Goal: Task Accomplishment & Management: Use online tool/utility

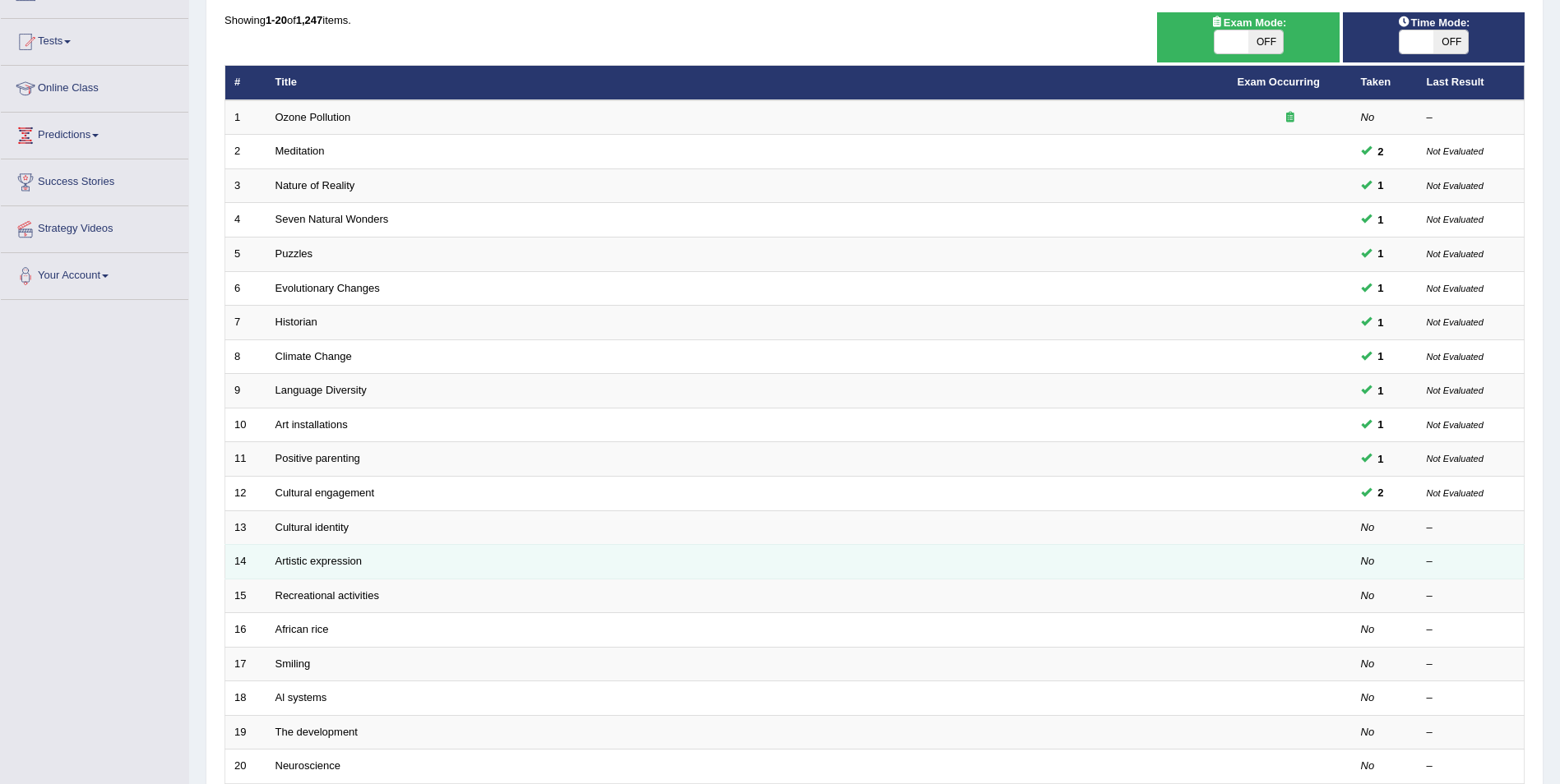
scroll to position [304, 0]
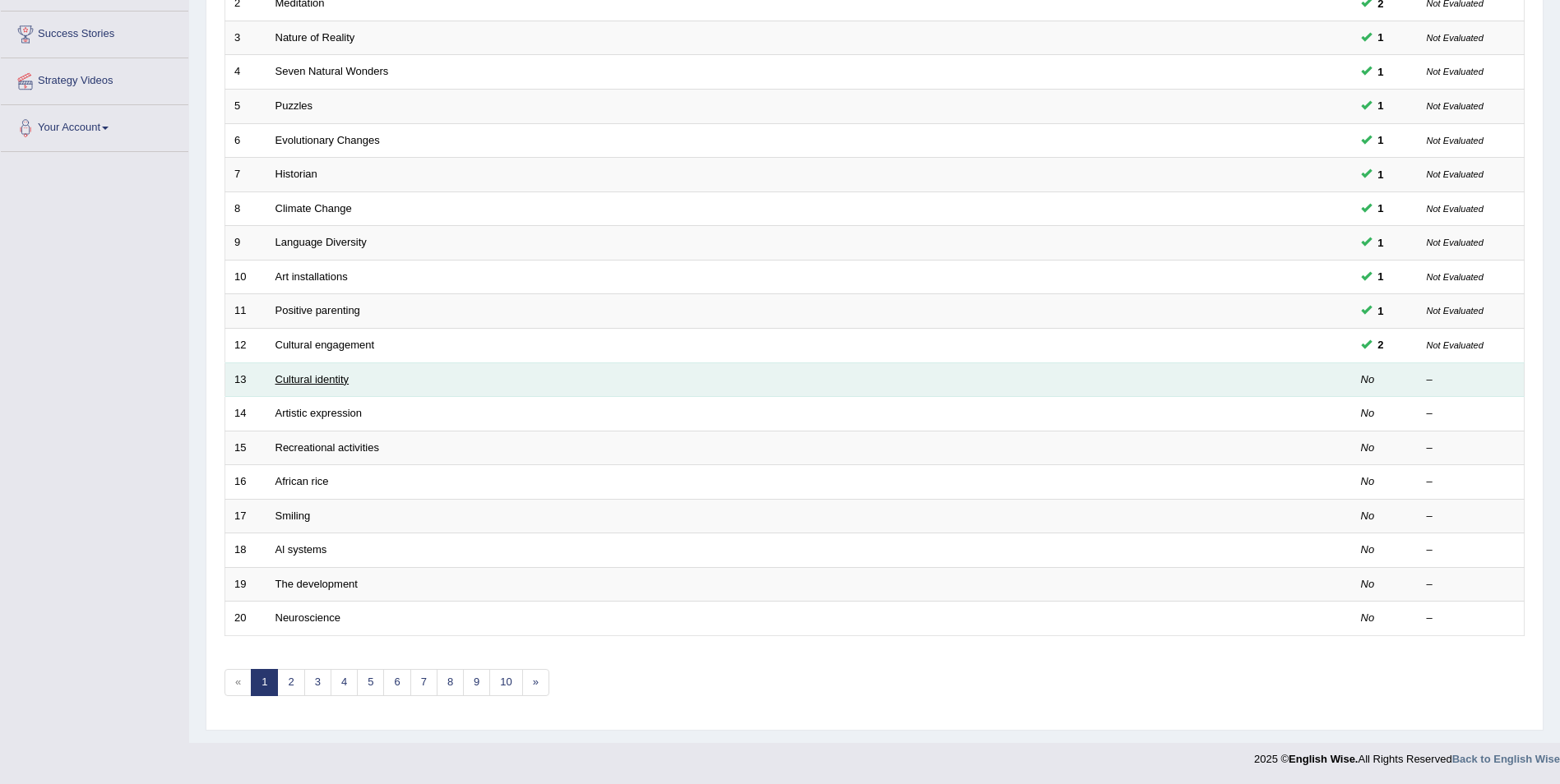
click at [325, 375] on link "Cultural identity" at bounding box center [313, 379] width 74 height 12
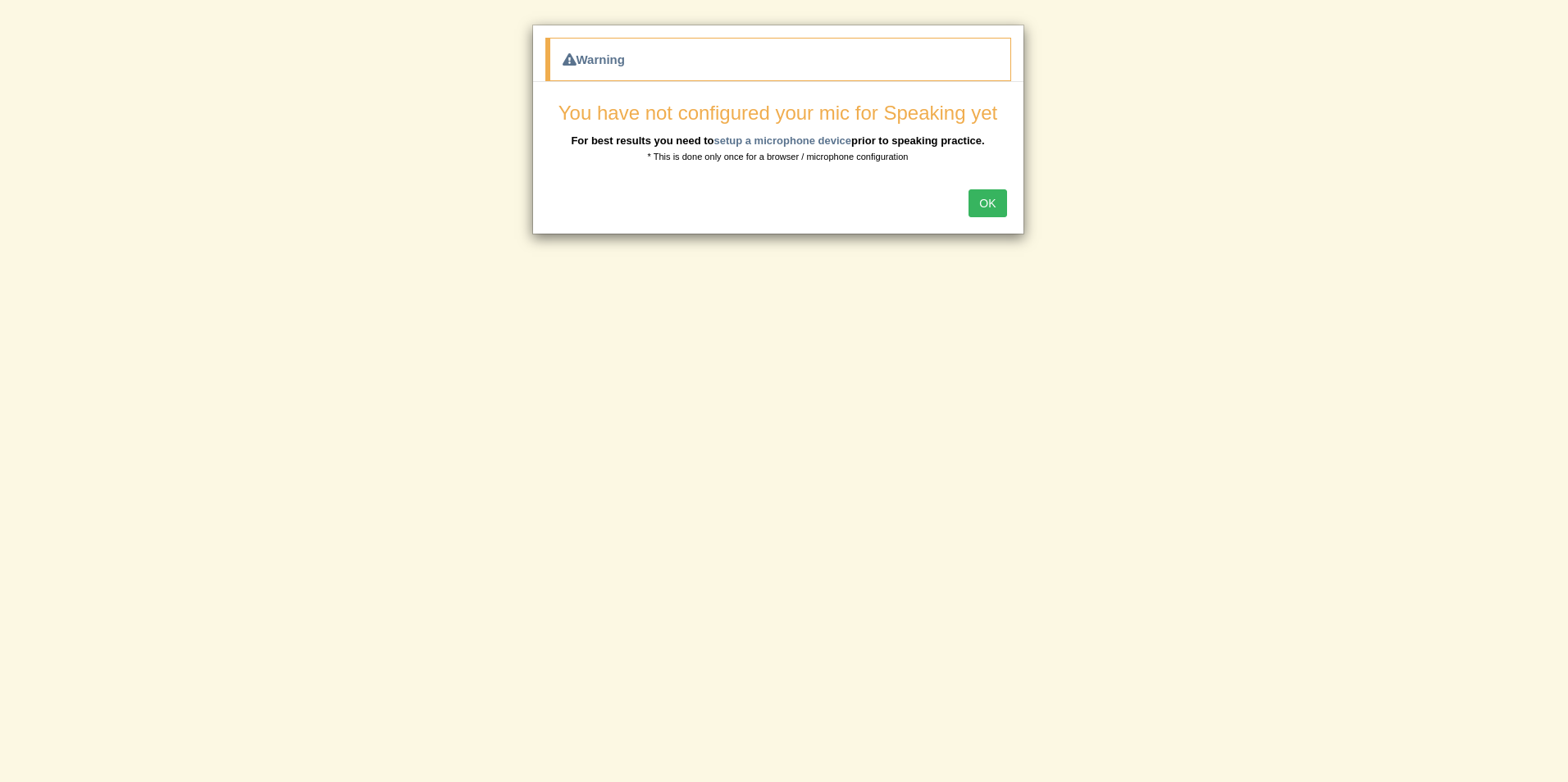
click at [986, 201] on button "OK" at bounding box center [987, 202] width 38 height 27
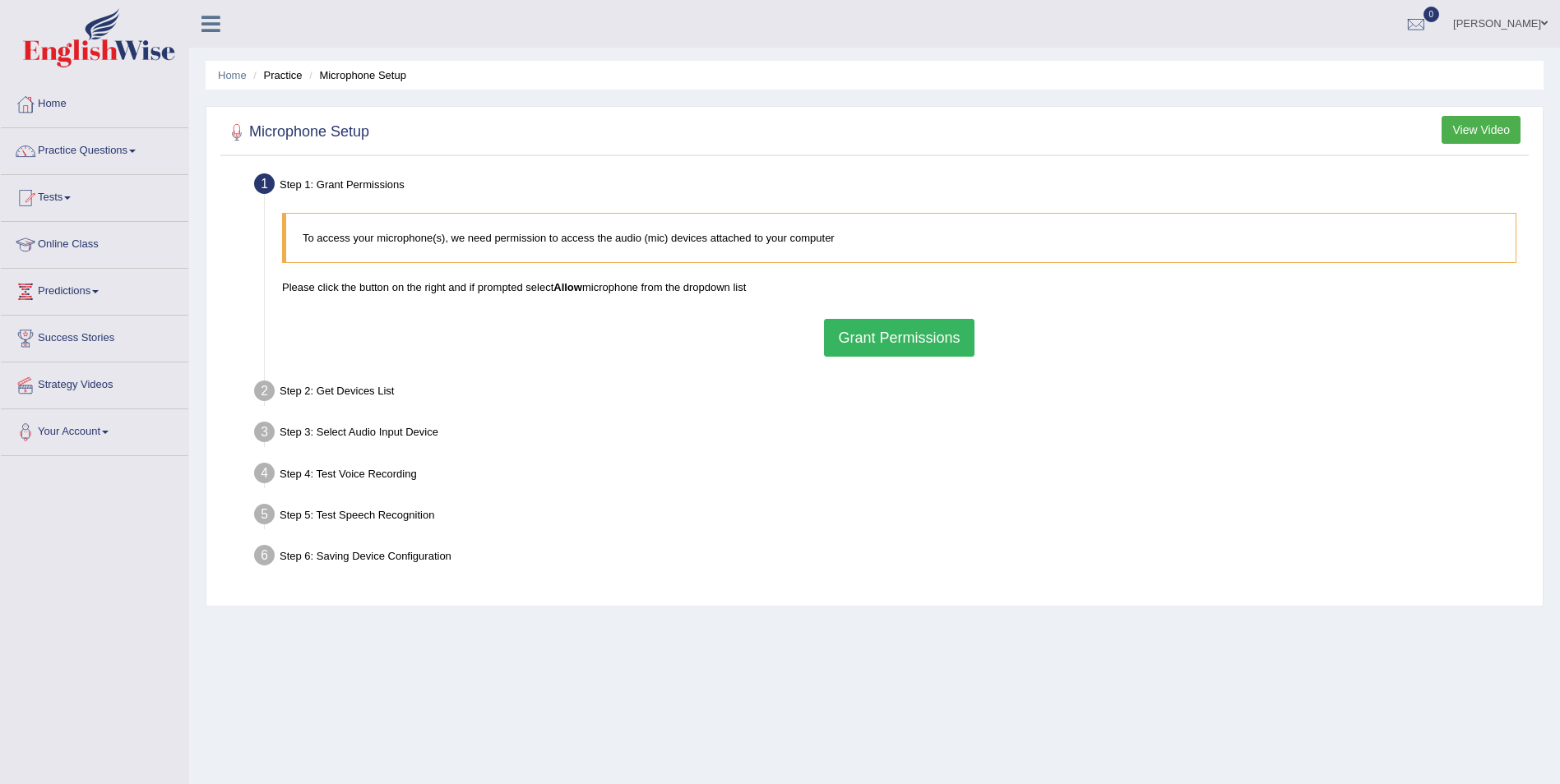
click at [924, 337] on button "Grant Permissions" at bounding box center [899, 338] width 150 height 38
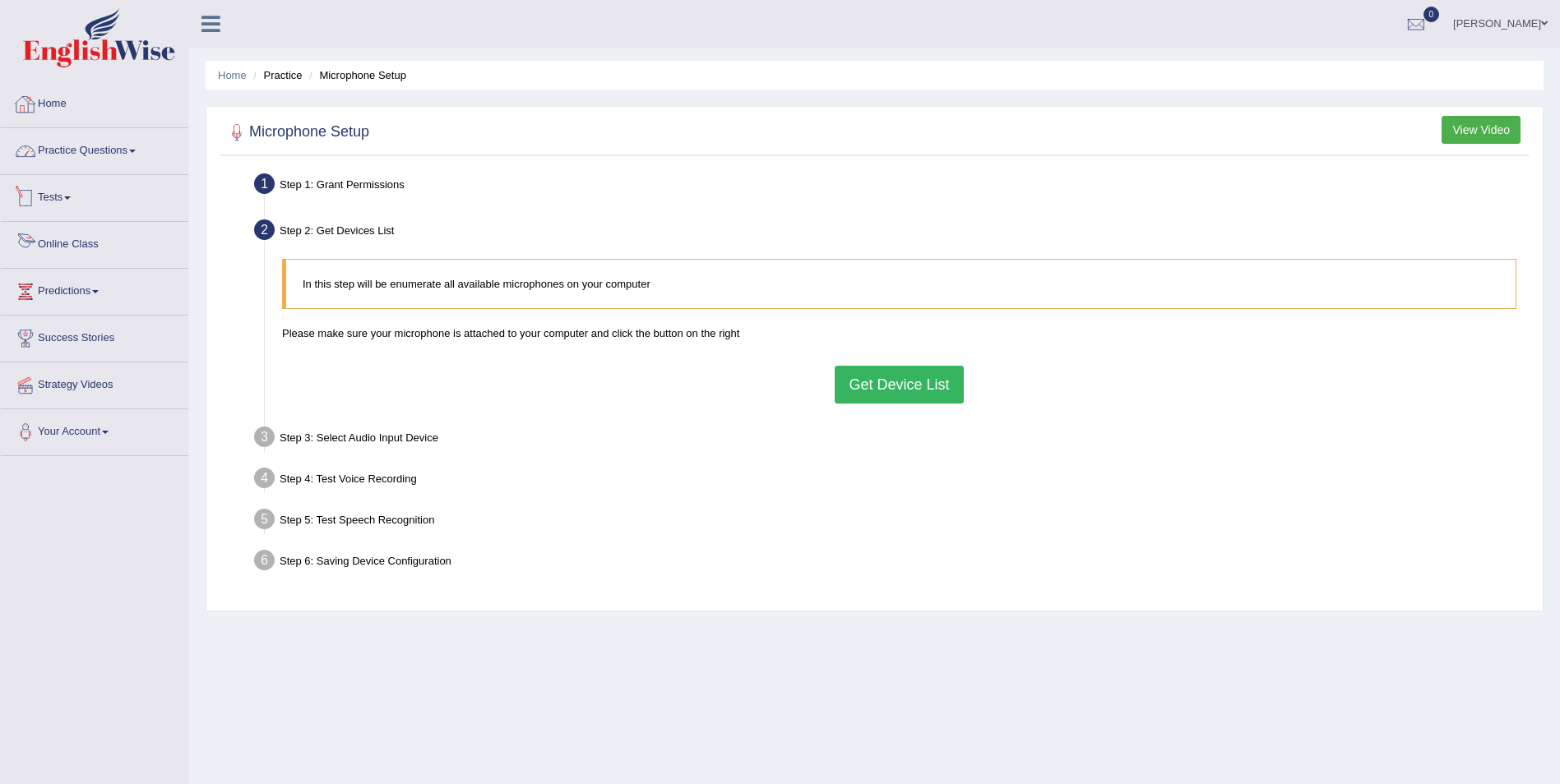
click at [62, 99] on link "Home" at bounding box center [95, 101] width 188 height 41
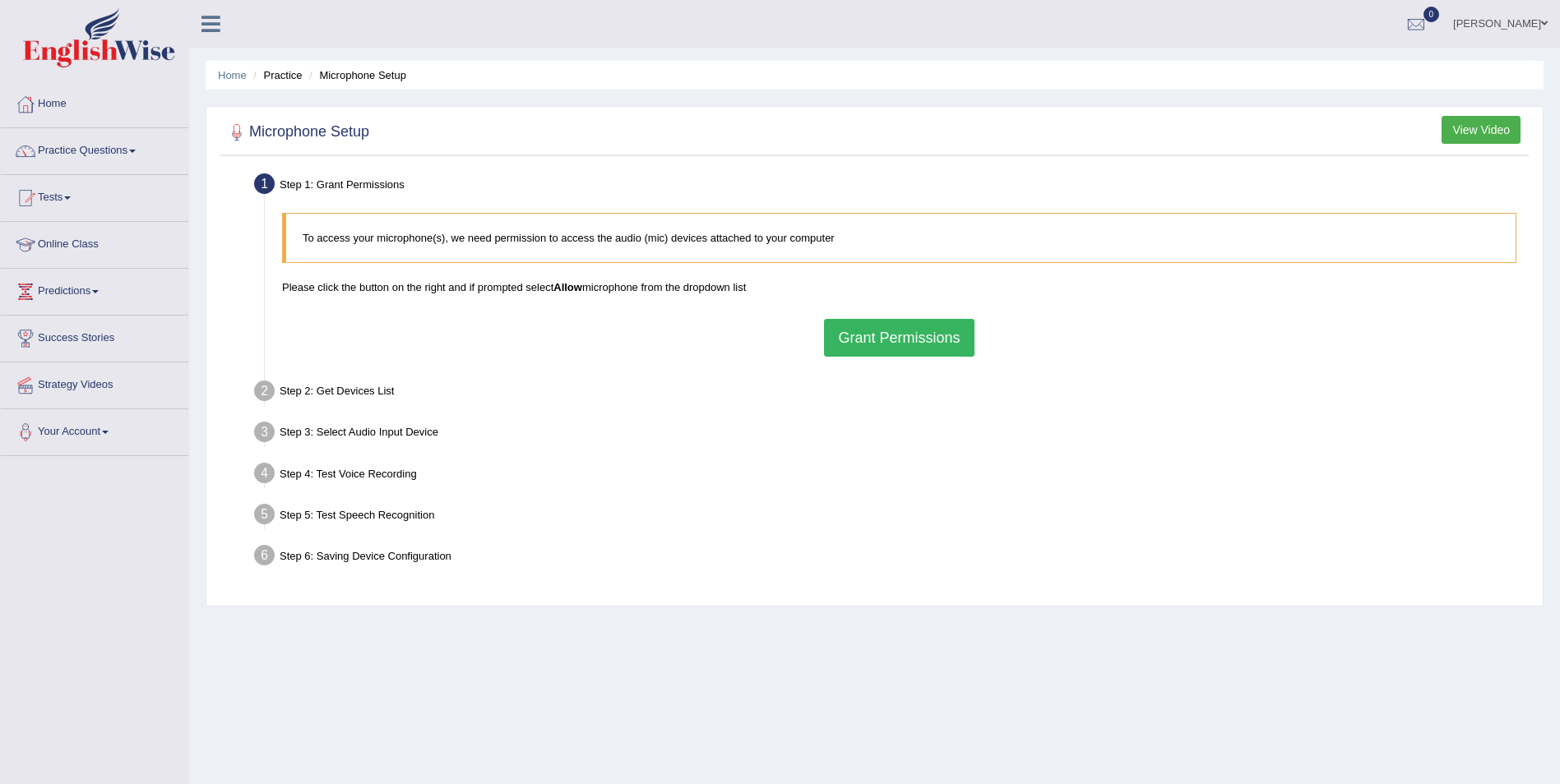
click at [859, 337] on button "Grant Permissions" at bounding box center [899, 338] width 150 height 38
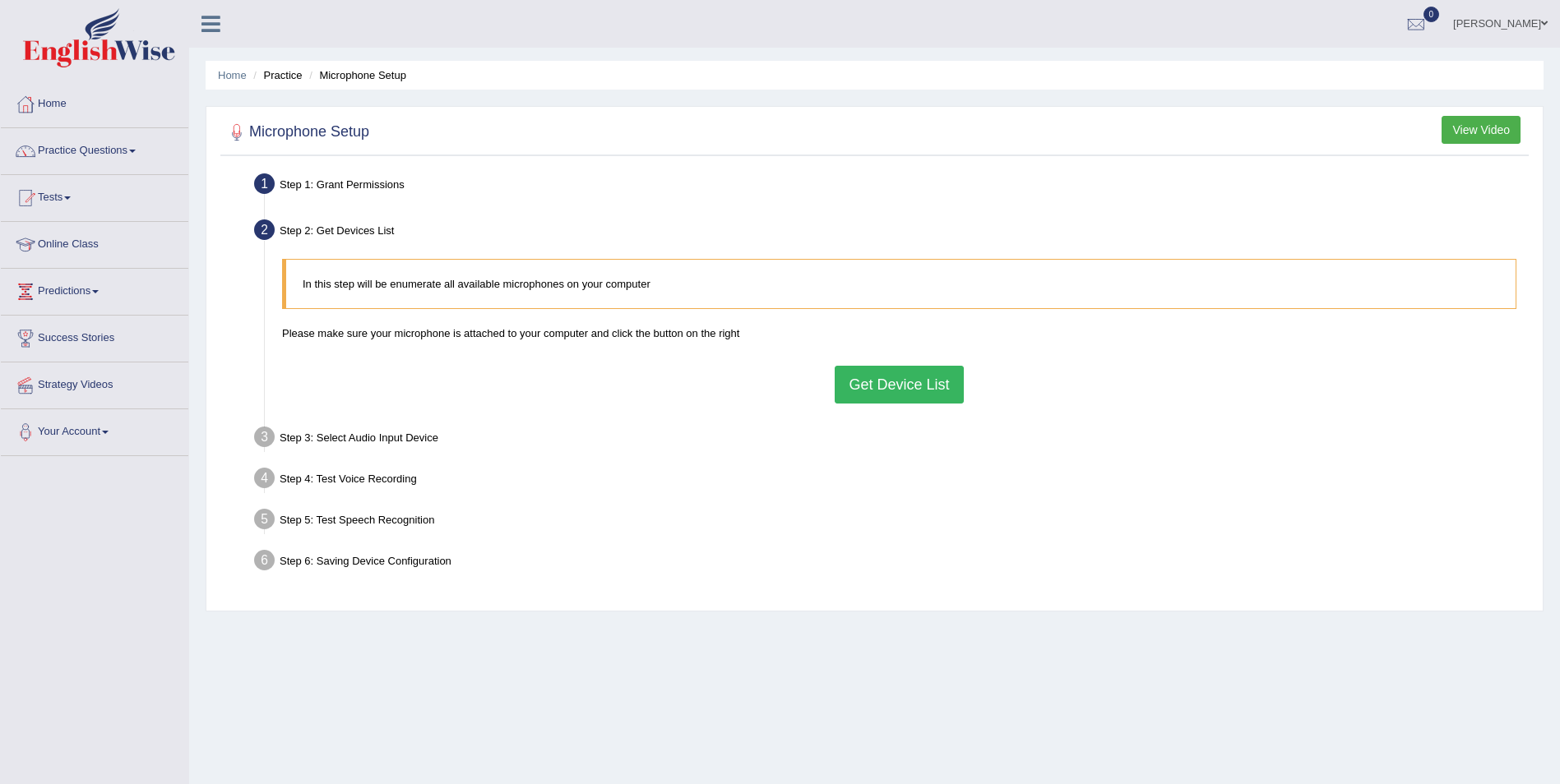
click at [872, 388] on button "Get Device List" at bounding box center [898, 385] width 128 height 38
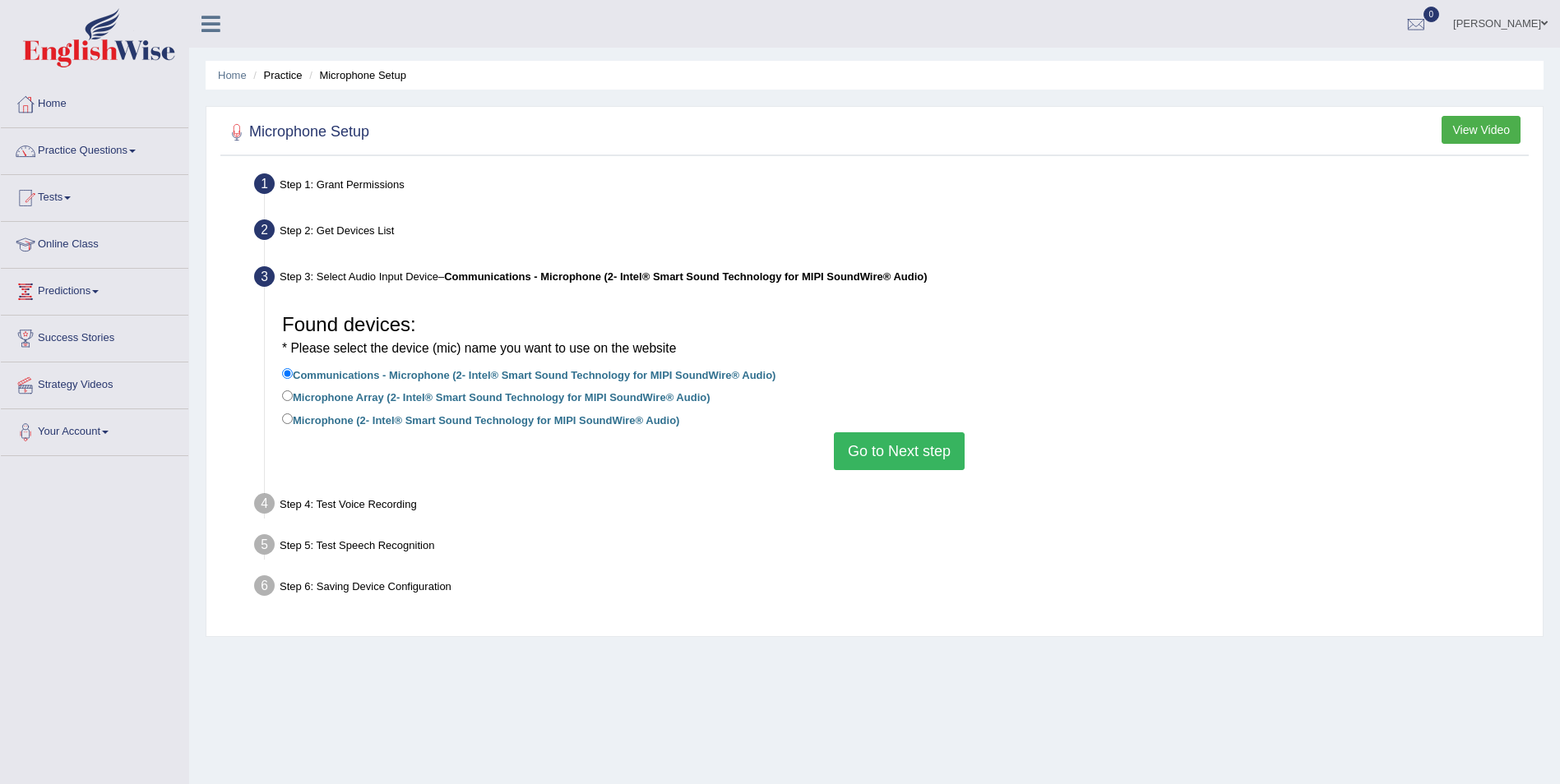
click at [890, 448] on button "Go to Next step" at bounding box center [900, 451] width 131 height 38
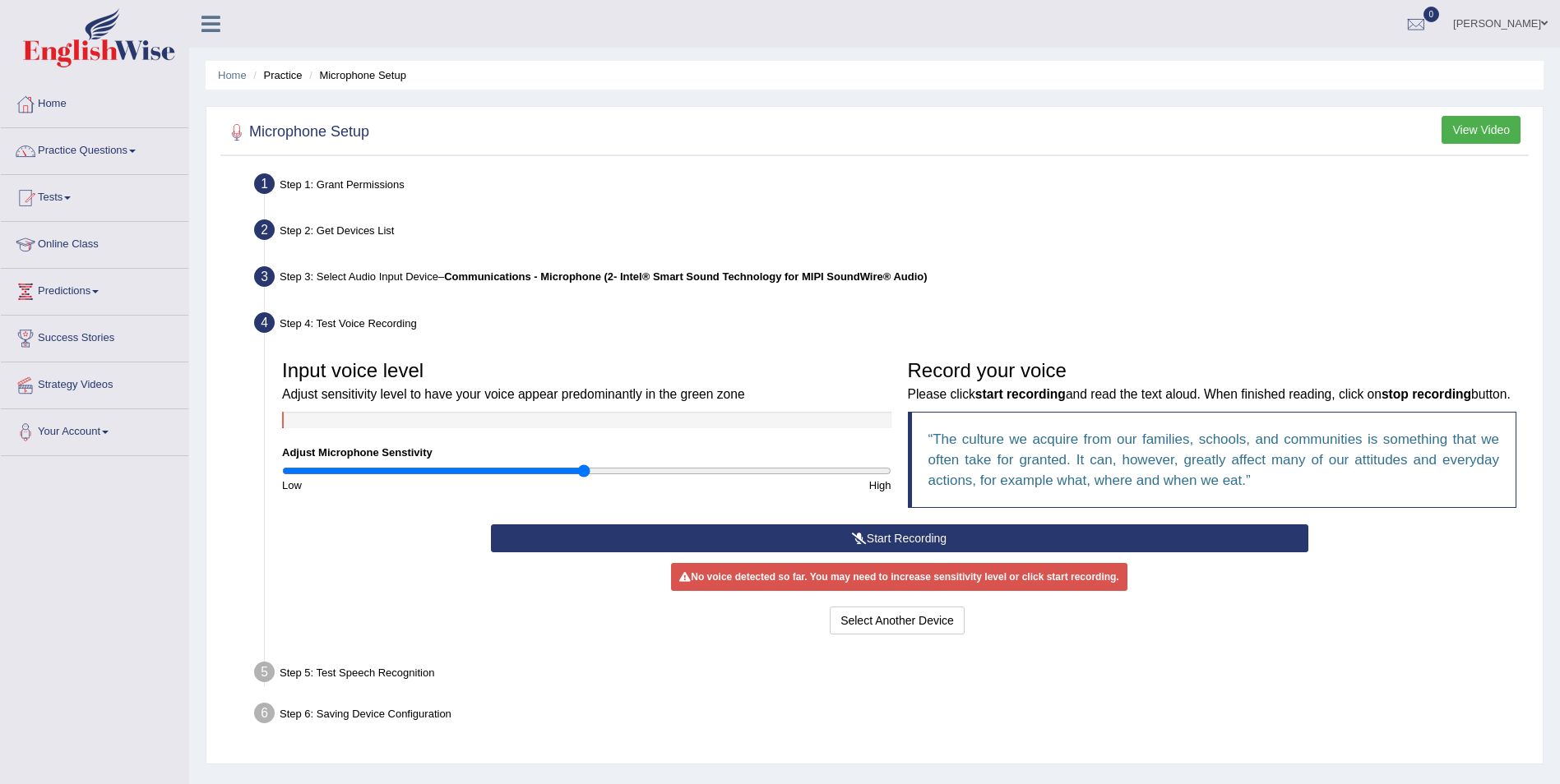
click at [882, 538] on button "Start Recording" at bounding box center [900, 538] width 817 height 27
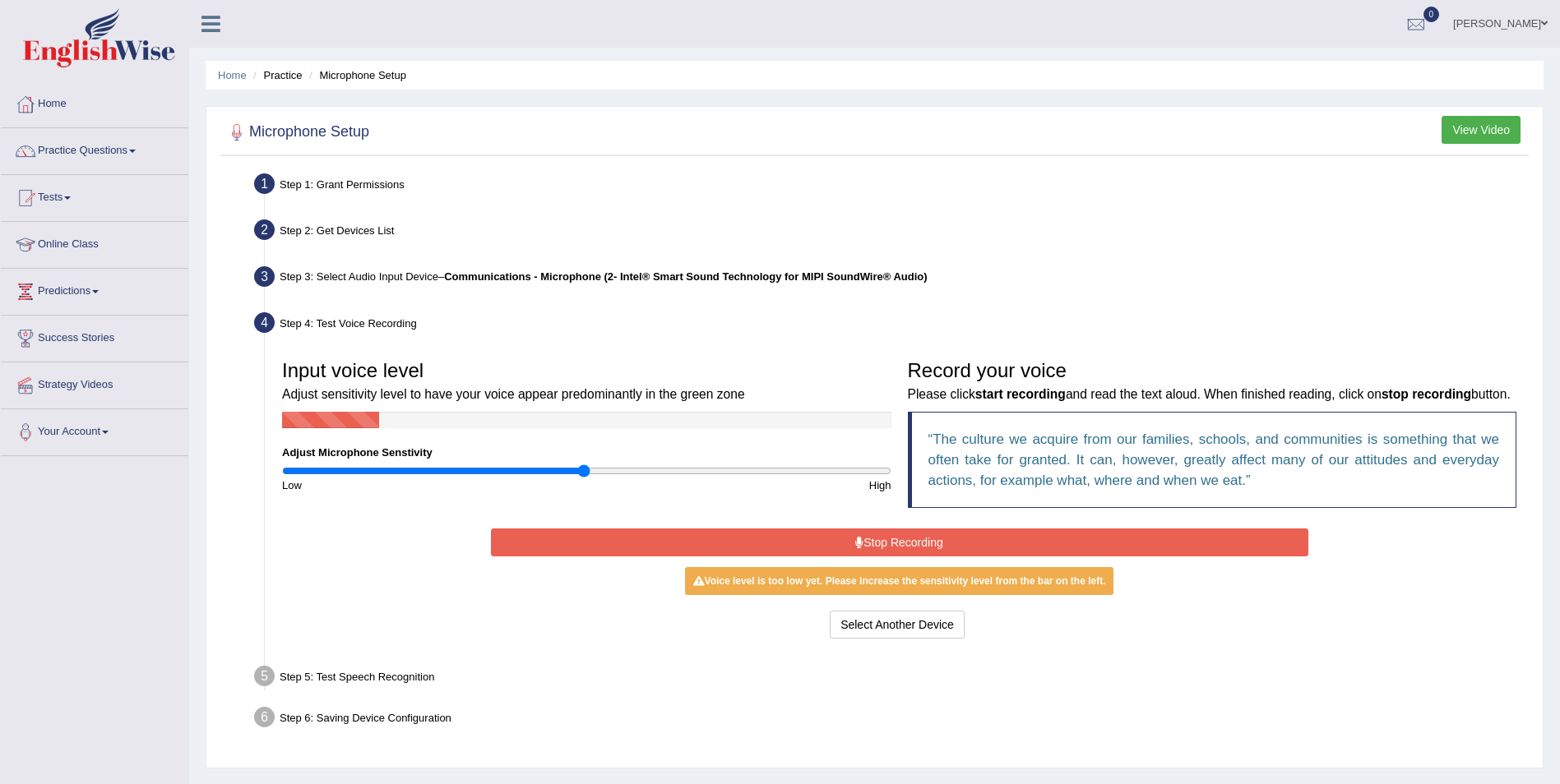
click at [882, 538] on button "Stop Recording" at bounding box center [900, 542] width 817 height 27
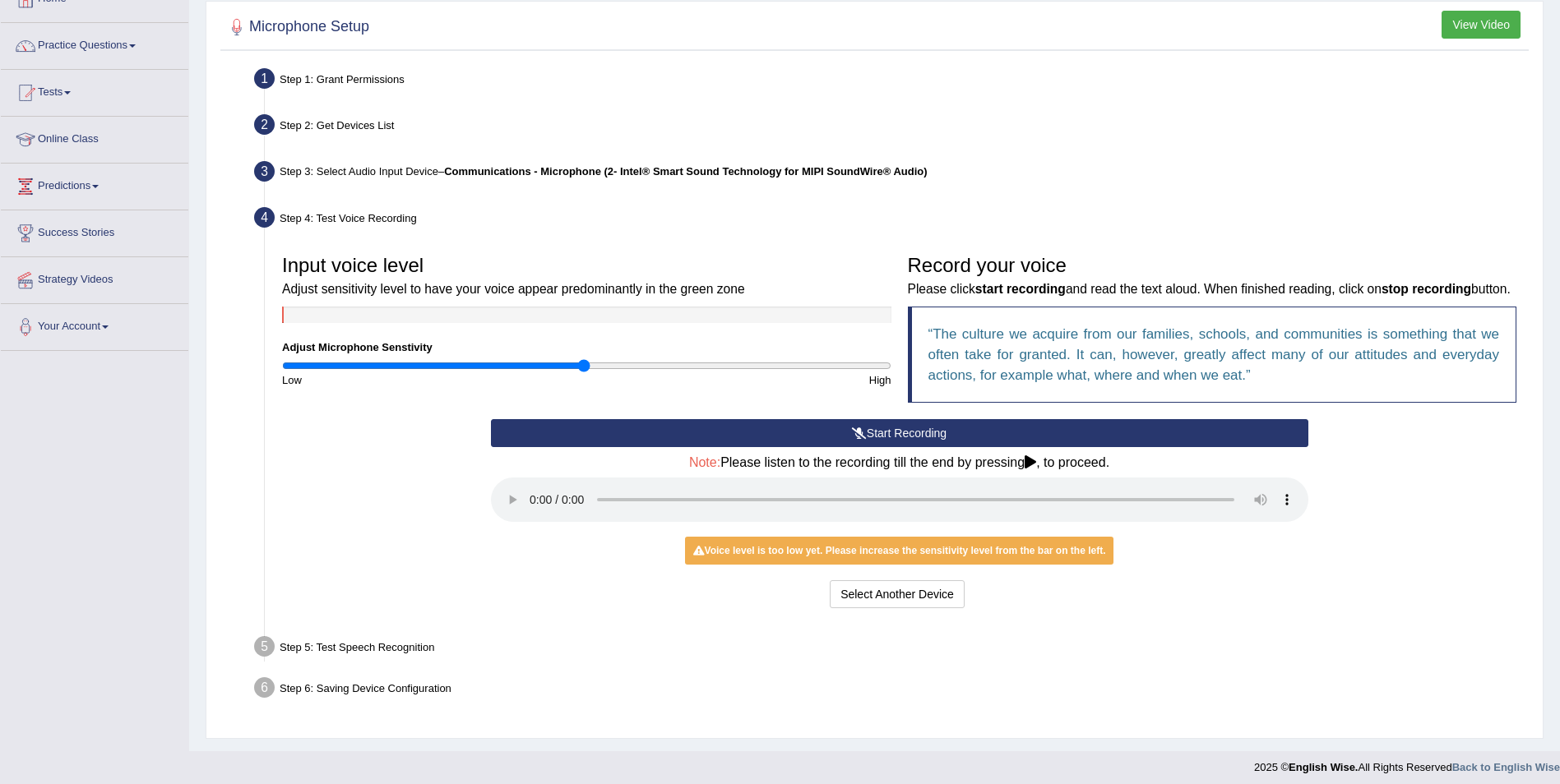
scroll to position [114, 0]
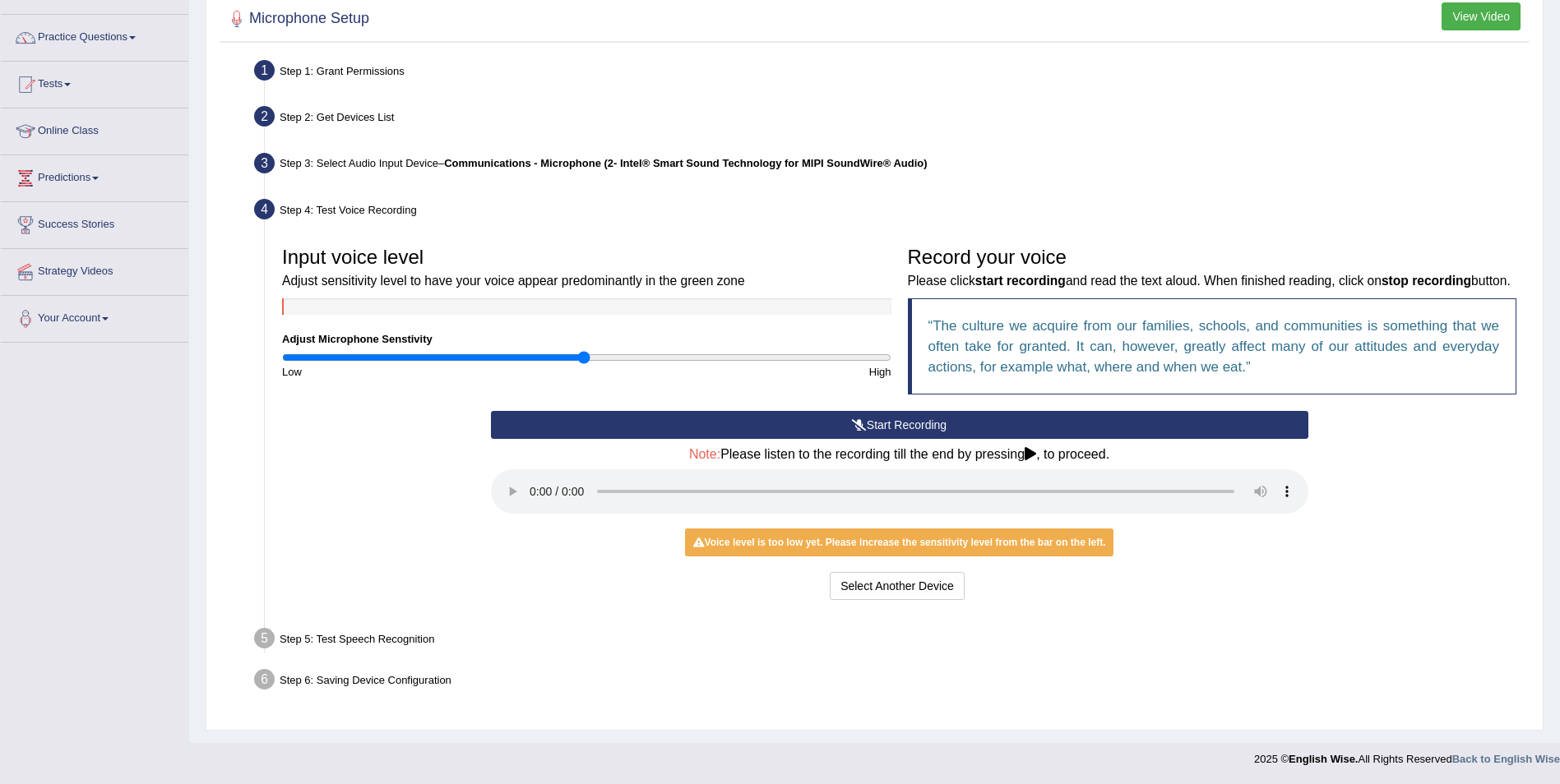
click at [407, 640] on div "Step 5: Test Speech Recognition" at bounding box center [890, 641] width 1289 height 36
click at [324, 398] on div "Input voice level Adjust sensitivity level to have your voice appear predominan…" at bounding box center [899, 325] width 1251 height 173
click at [376, 636] on div "Step 5: Test Speech Recognition" at bounding box center [890, 641] width 1289 height 36
click at [725, 543] on div "Voice level is too low yet. Please increase the sensitivity level from the bar …" at bounding box center [900, 542] width 430 height 27
click at [1034, 458] on icon at bounding box center [1031, 454] width 11 height 13
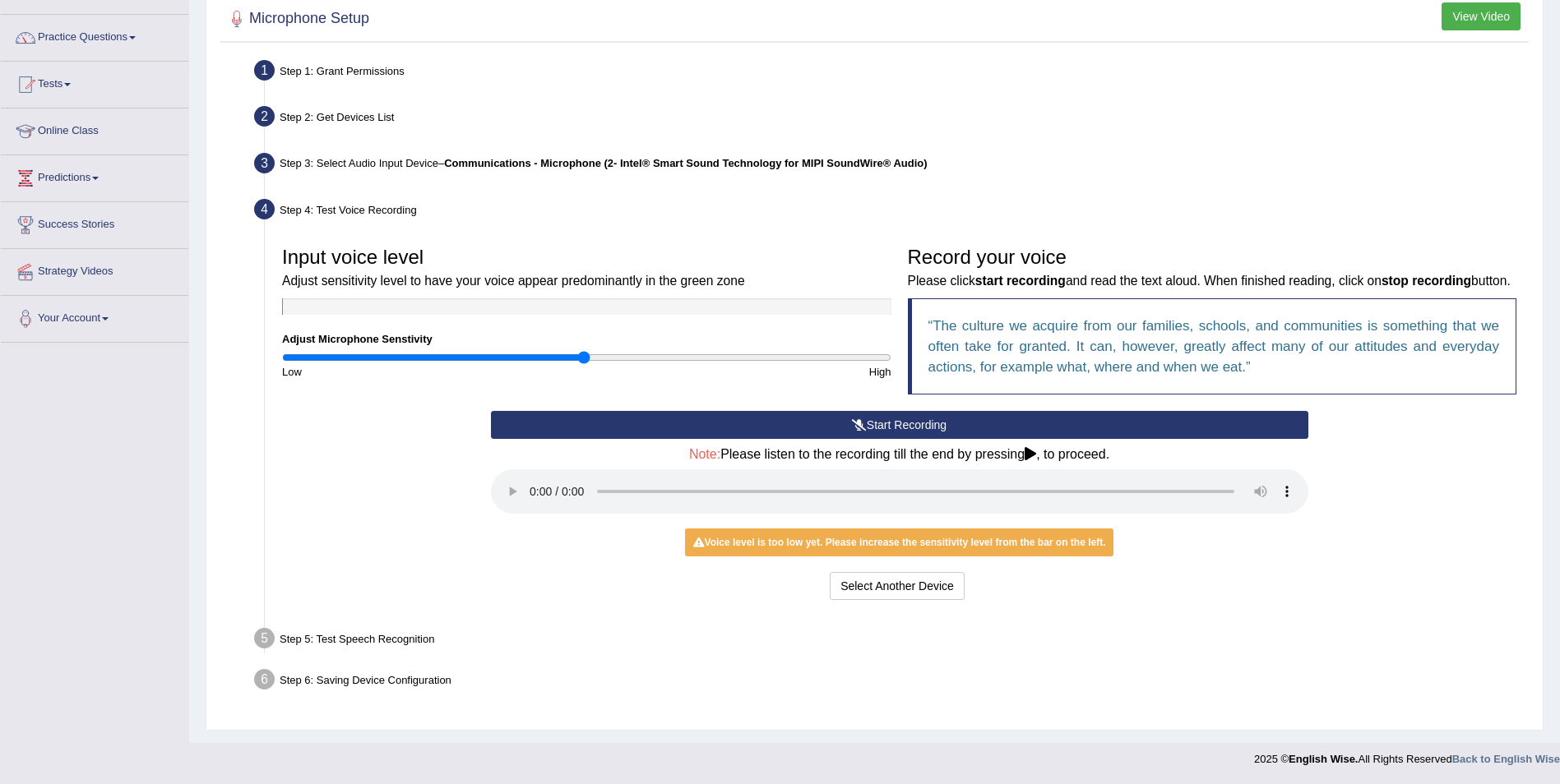
click at [612, 419] on button "Start Recording" at bounding box center [900, 425] width 817 height 27
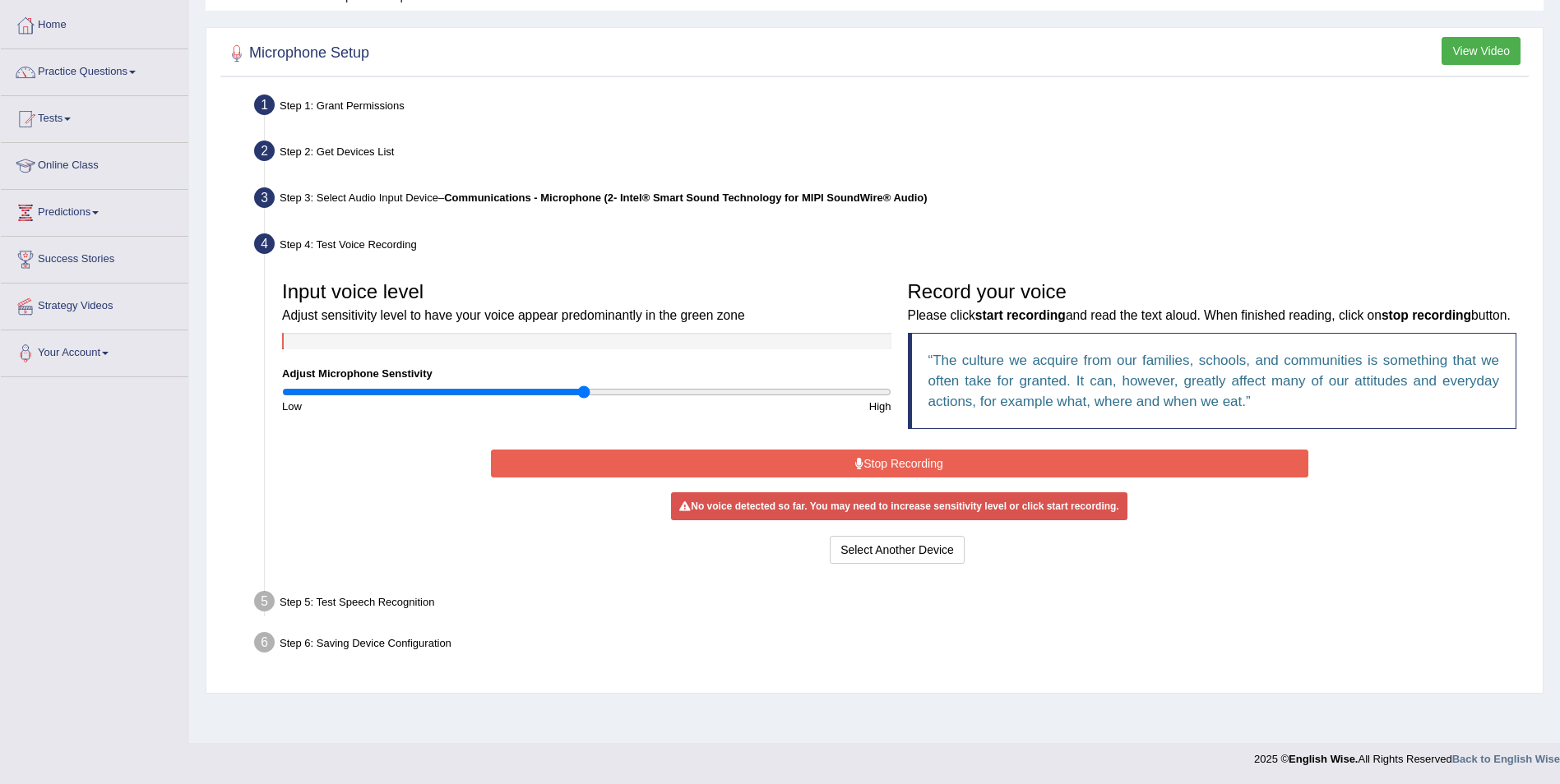
scroll to position [79, 0]
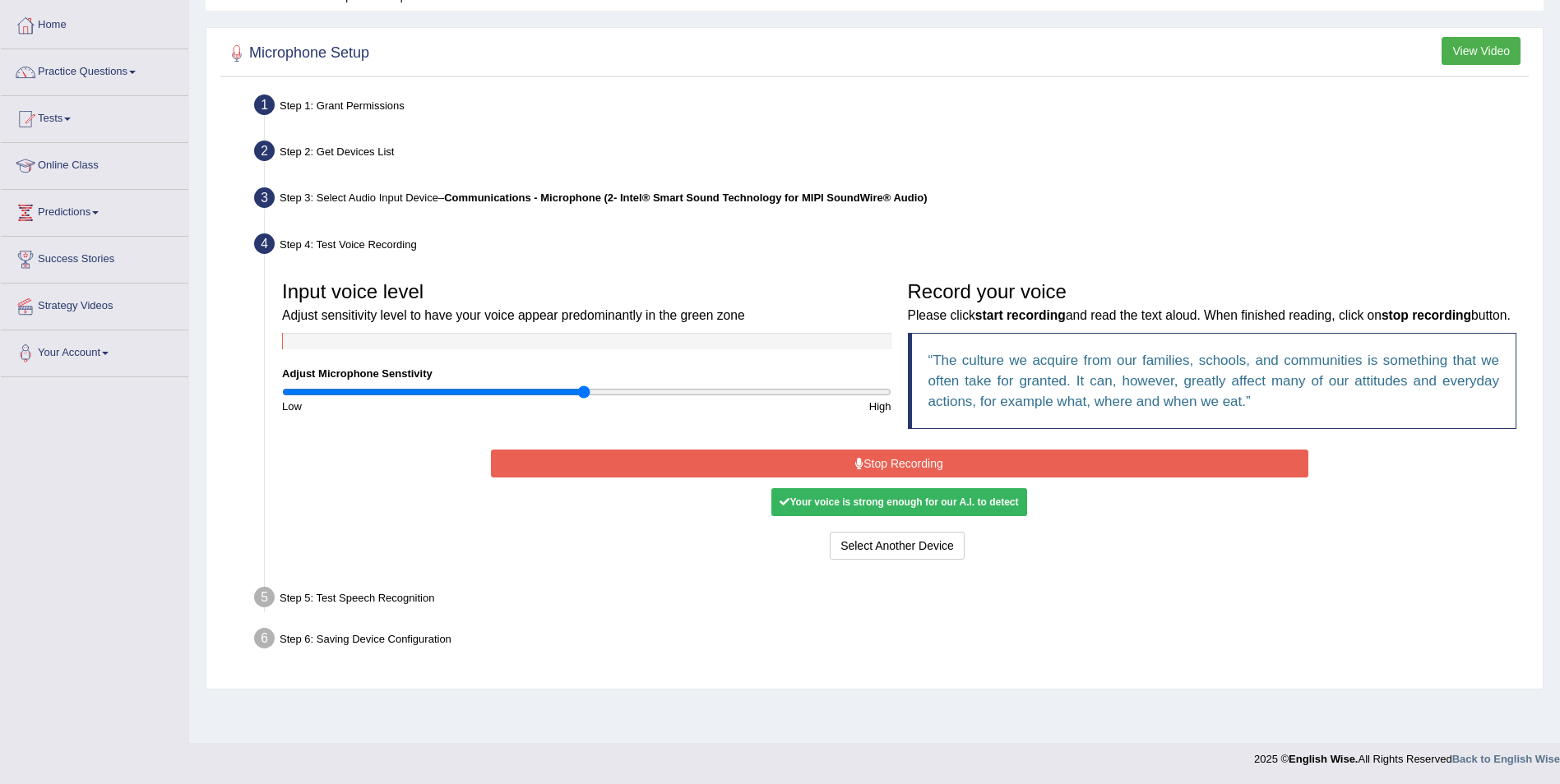
click at [886, 507] on div "Your voice is strong enough for our A.I. to detect" at bounding box center [899, 501] width 255 height 27
click at [884, 462] on button "Stop Recording" at bounding box center [900, 463] width 817 height 27
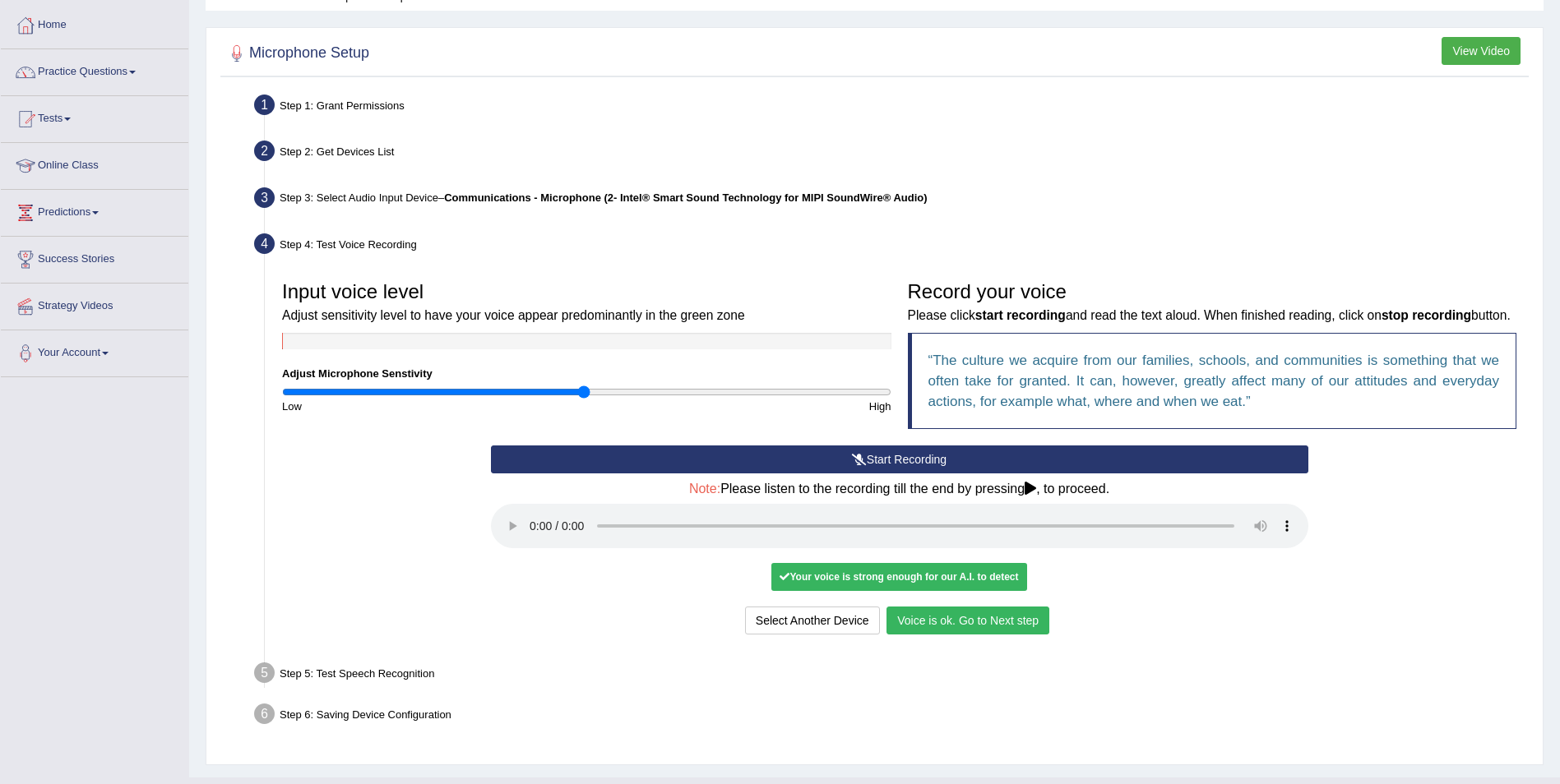
click at [953, 623] on button "Voice is ok. Go to Next step" at bounding box center [968, 620] width 163 height 27
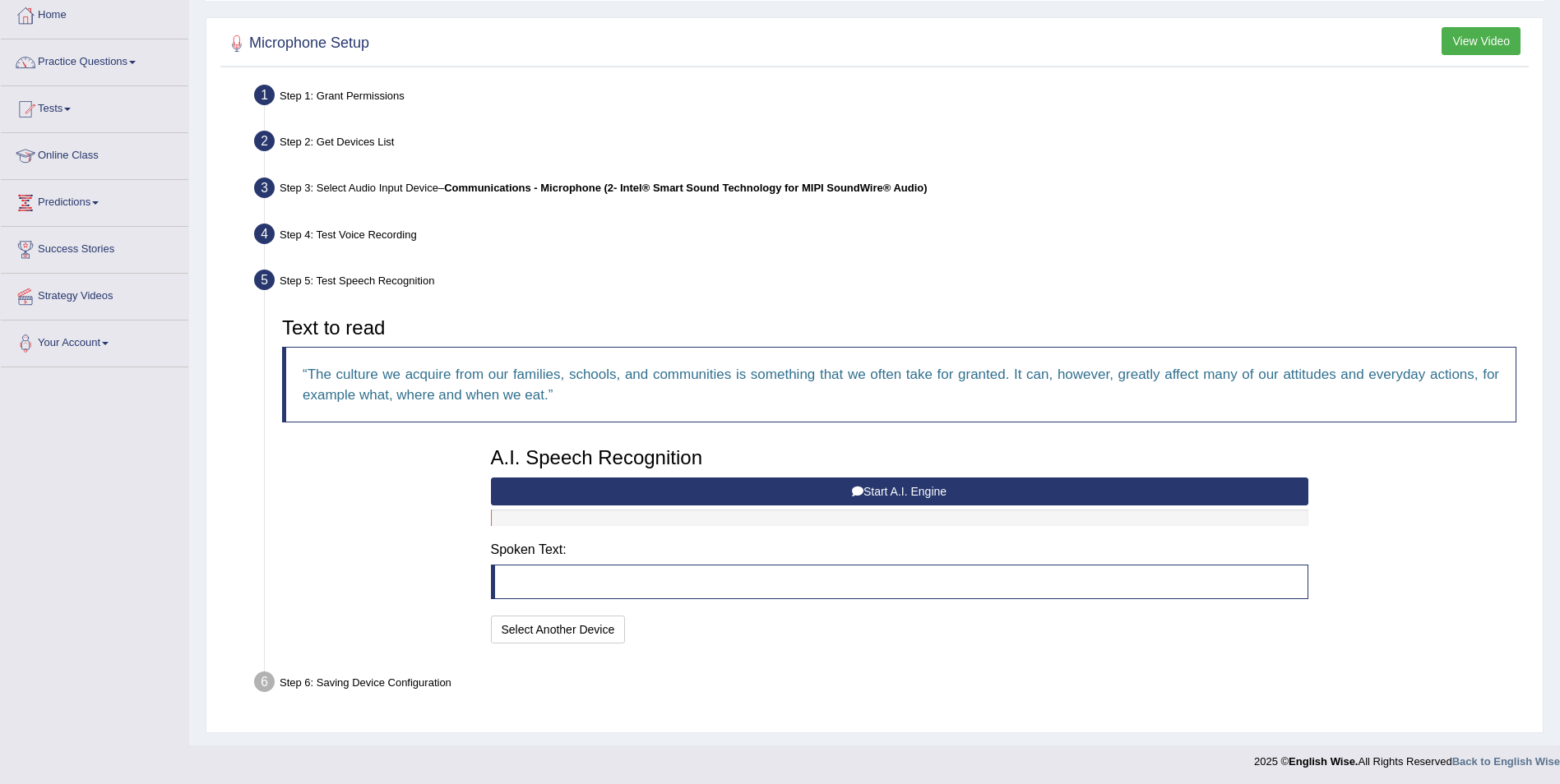
scroll to position [91, 0]
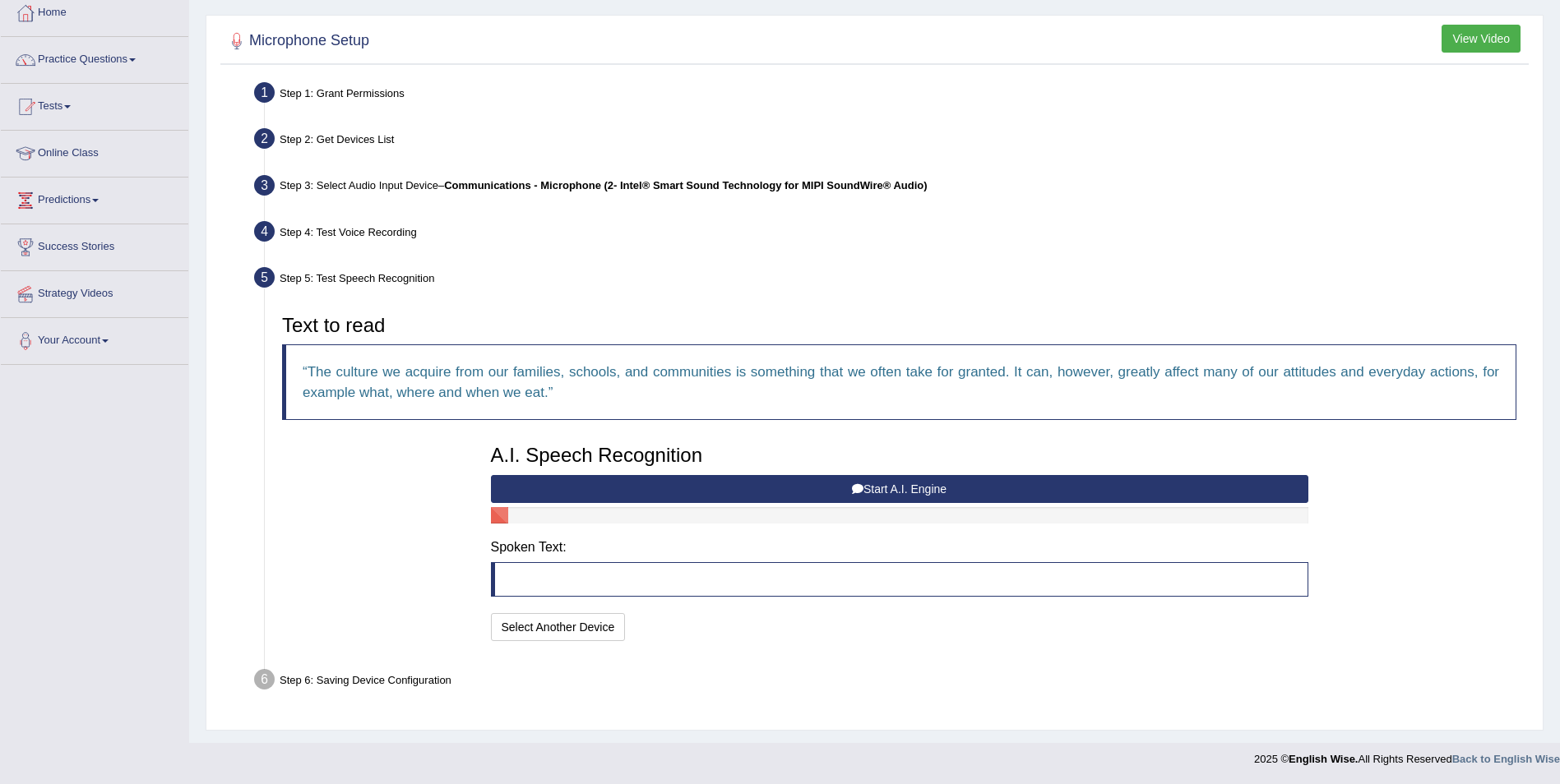
click at [865, 474] on div "A.I. Speech Recognition Start A.I. Engine Stop A.I. Engine Note: Please listen …" at bounding box center [900, 541] width 835 height 209
click at [863, 482] on button "Start A.I. Engine" at bounding box center [900, 488] width 817 height 27
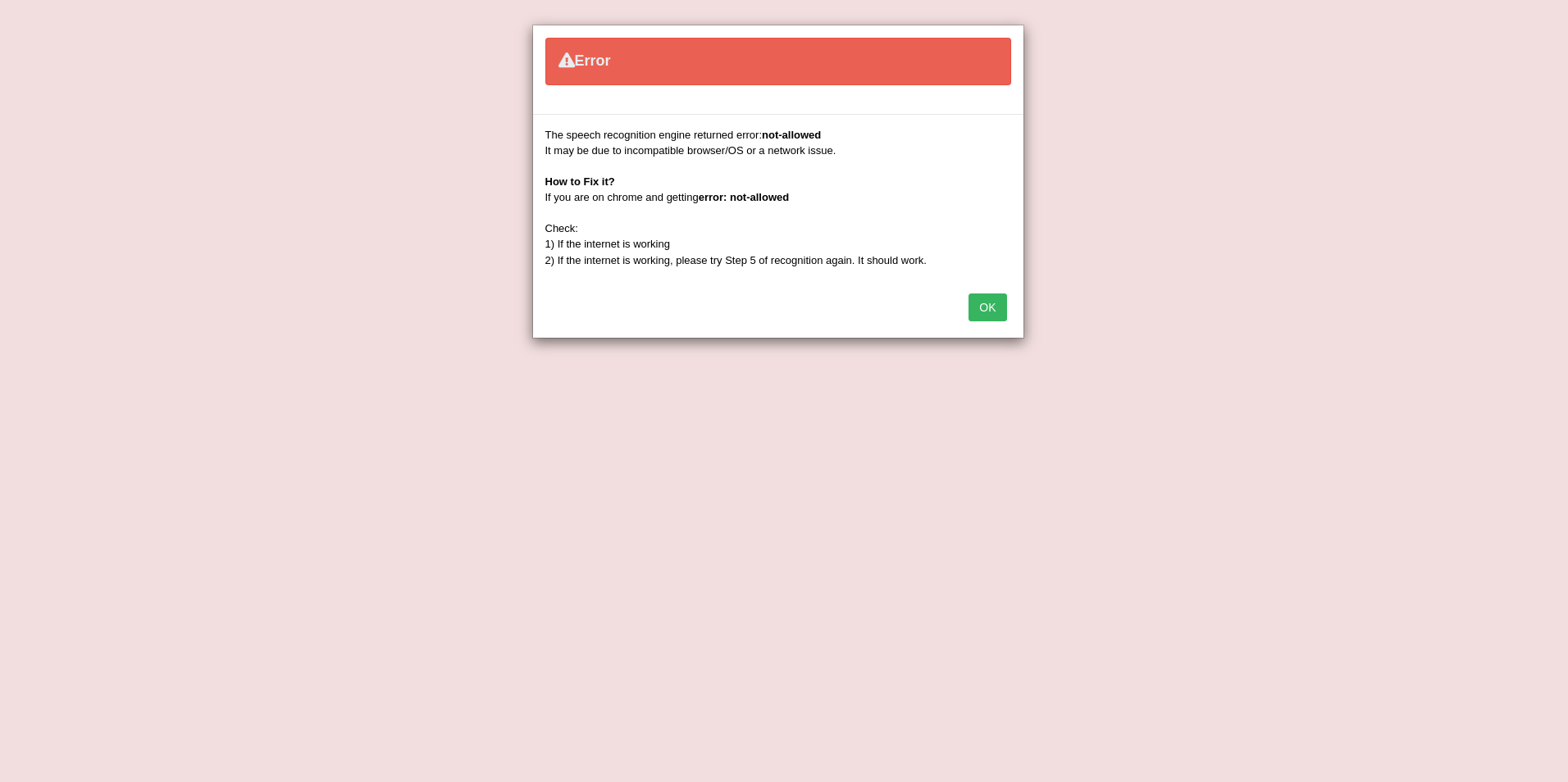
click at [984, 308] on button "OK" at bounding box center [987, 307] width 38 height 27
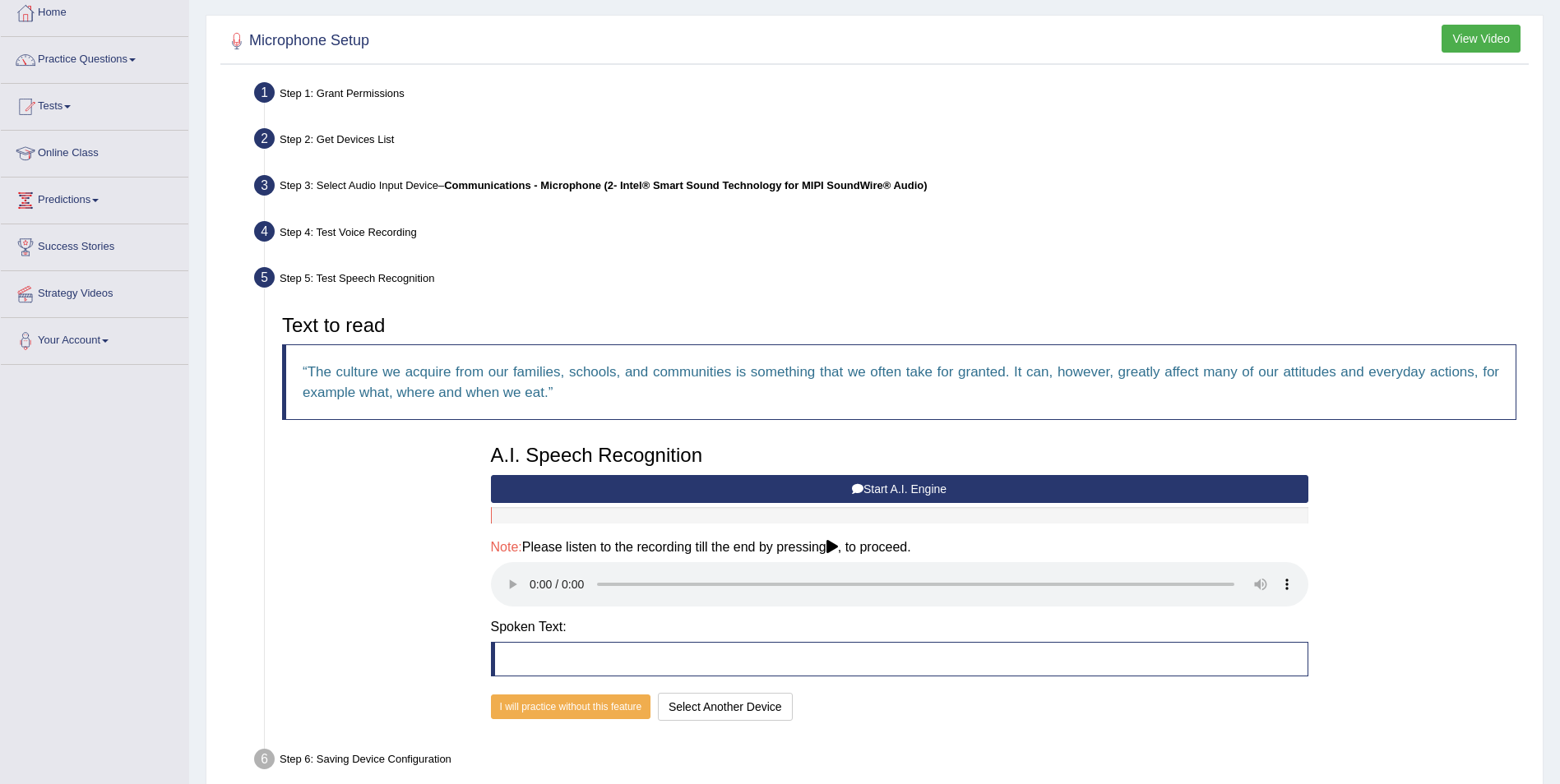
click at [836, 548] on icon at bounding box center [833, 547] width 11 height 13
click at [1356, 593] on div "Text to read The culture we acquire from our families, schools, and communities…" at bounding box center [899, 516] width 1251 height 418
click at [838, 548] on icon at bounding box center [833, 547] width 11 height 13
click at [835, 542] on icon at bounding box center [833, 547] width 11 height 13
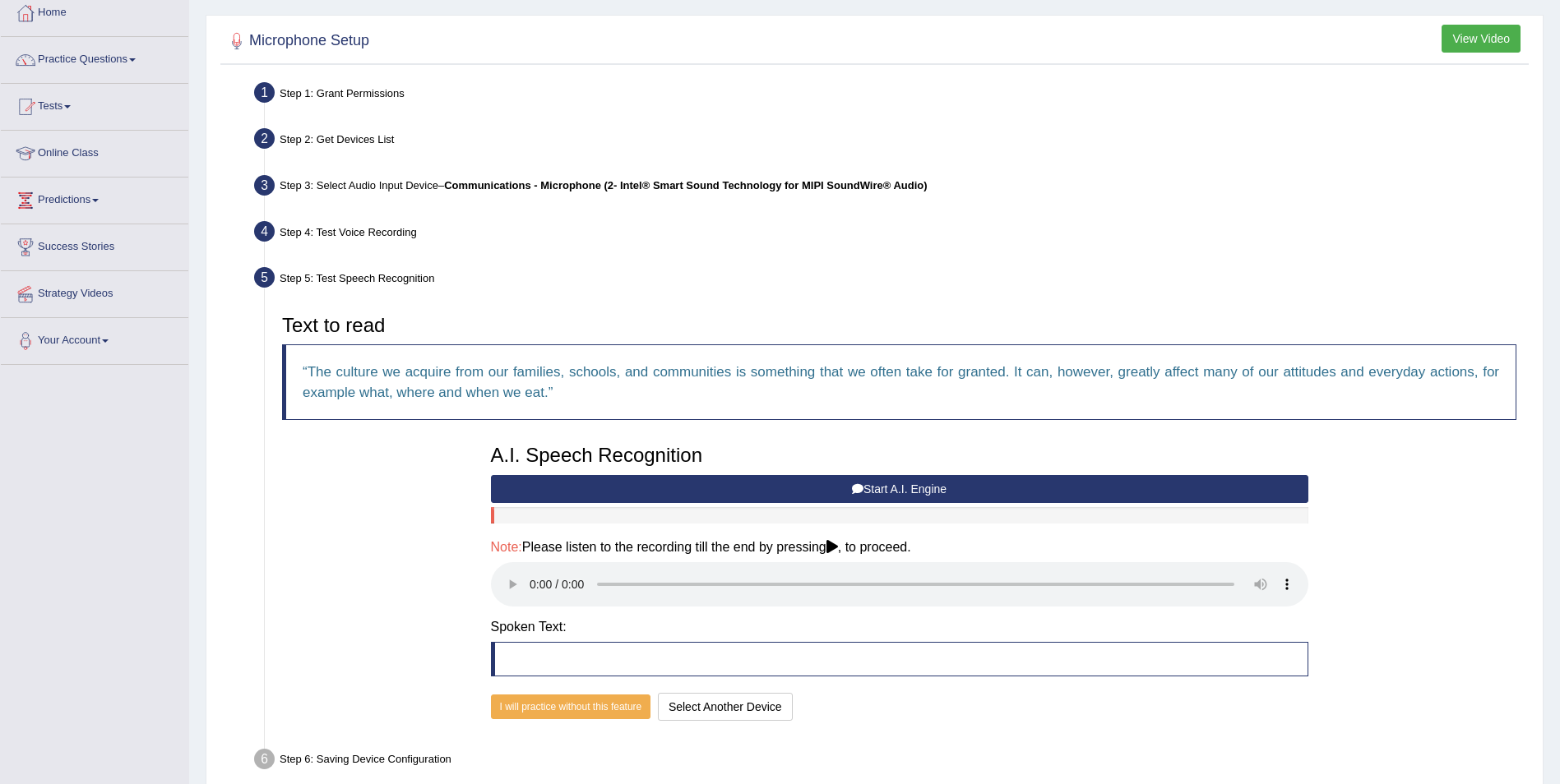
click at [521, 665] on blockquote at bounding box center [900, 659] width 817 height 34
click at [555, 704] on button "I will practice without this feature" at bounding box center [571, 707] width 160 height 25
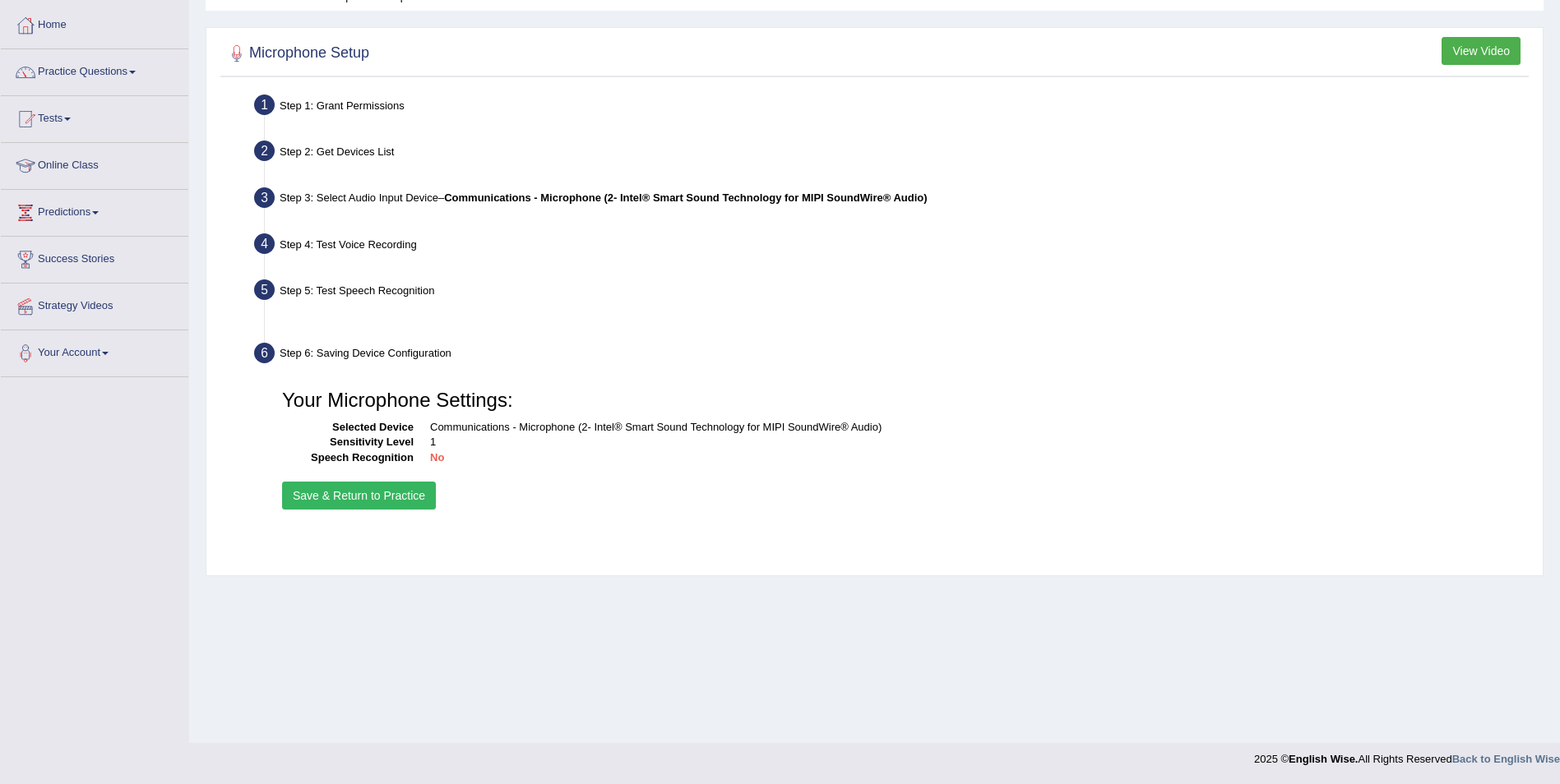
scroll to position [79, 0]
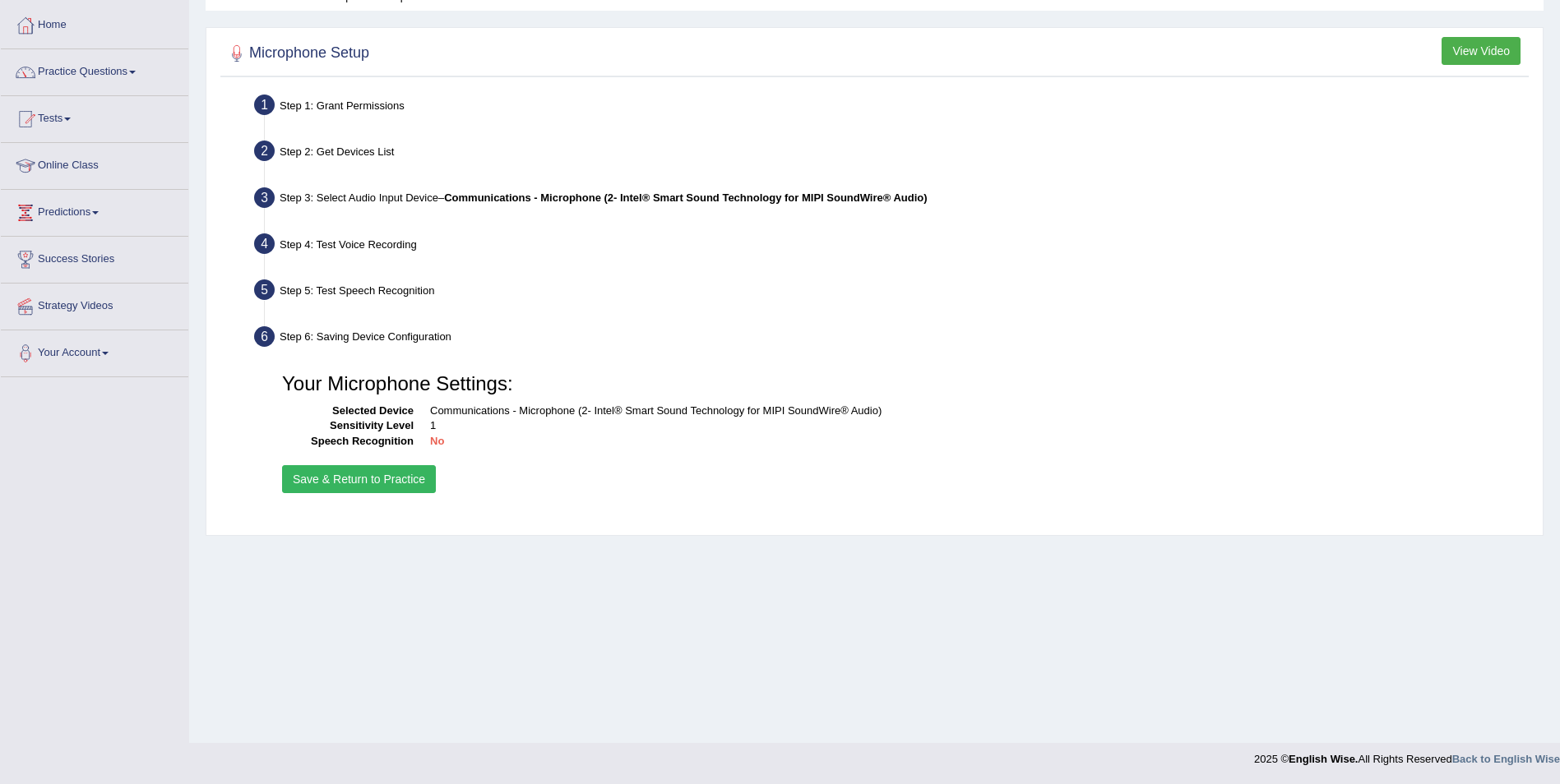
click at [305, 332] on div "Step 6: Saving Device Configuration" at bounding box center [890, 339] width 1289 height 36
click at [303, 283] on div "Step 5: Test Speech Recognition" at bounding box center [890, 293] width 1289 height 36
click at [386, 476] on button "Save & Return to Practice" at bounding box center [359, 479] width 154 height 27
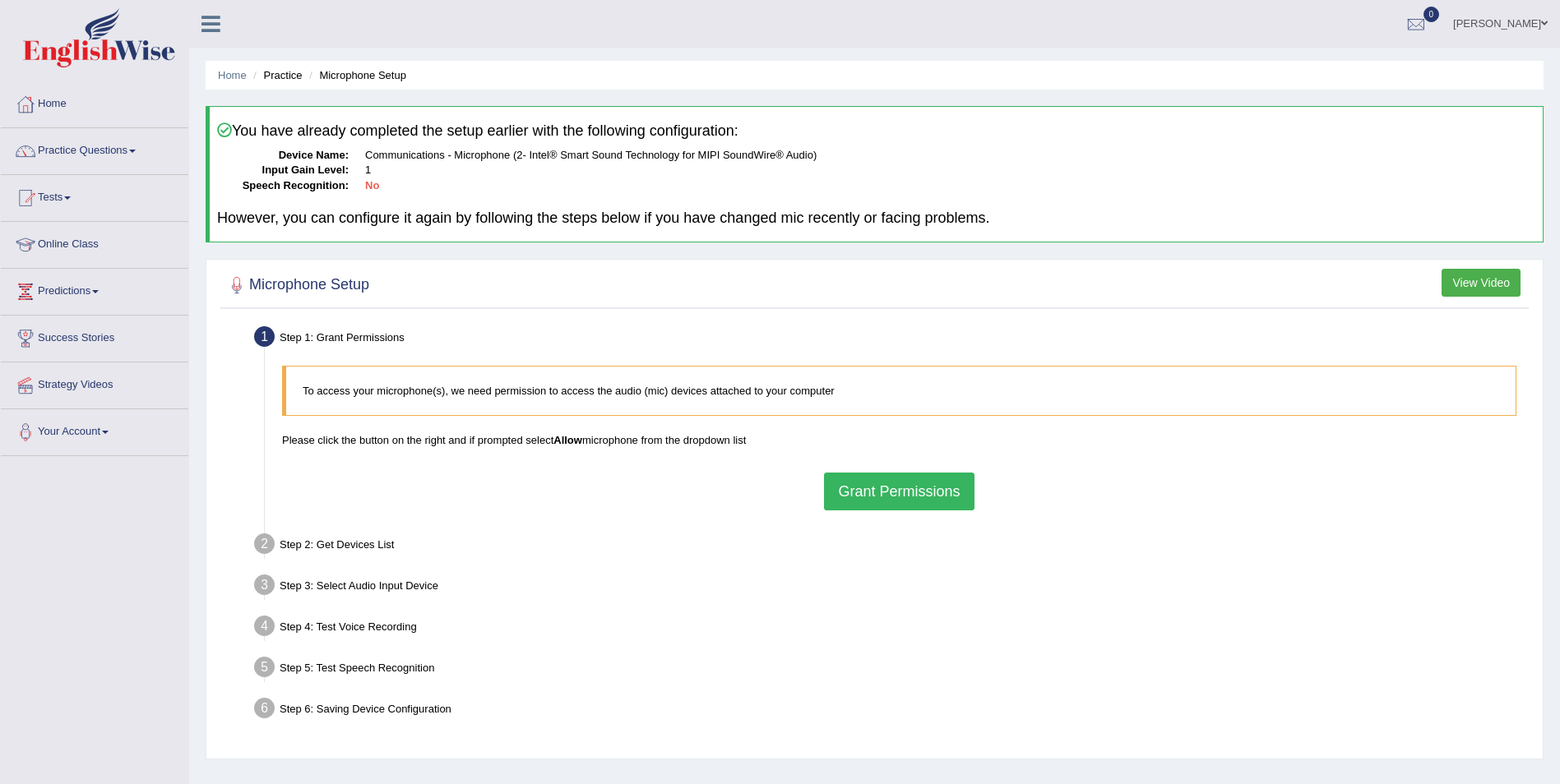
click at [927, 494] on button "Grant Permissions" at bounding box center [899, 492] width 150 height 38
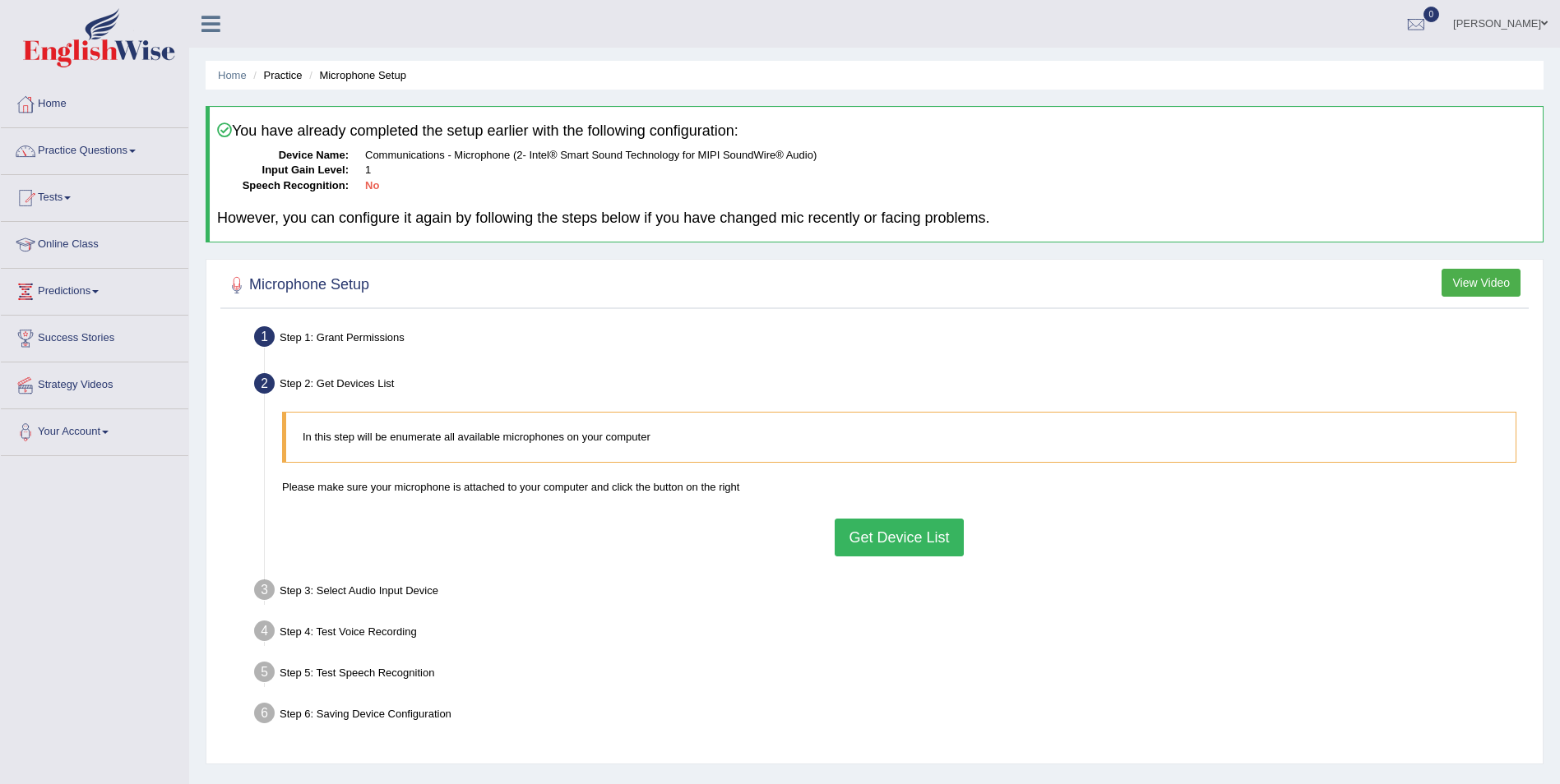
click at [885, 543] on button "Get Device List" at bounding box center [898, 538] width 128 height 38
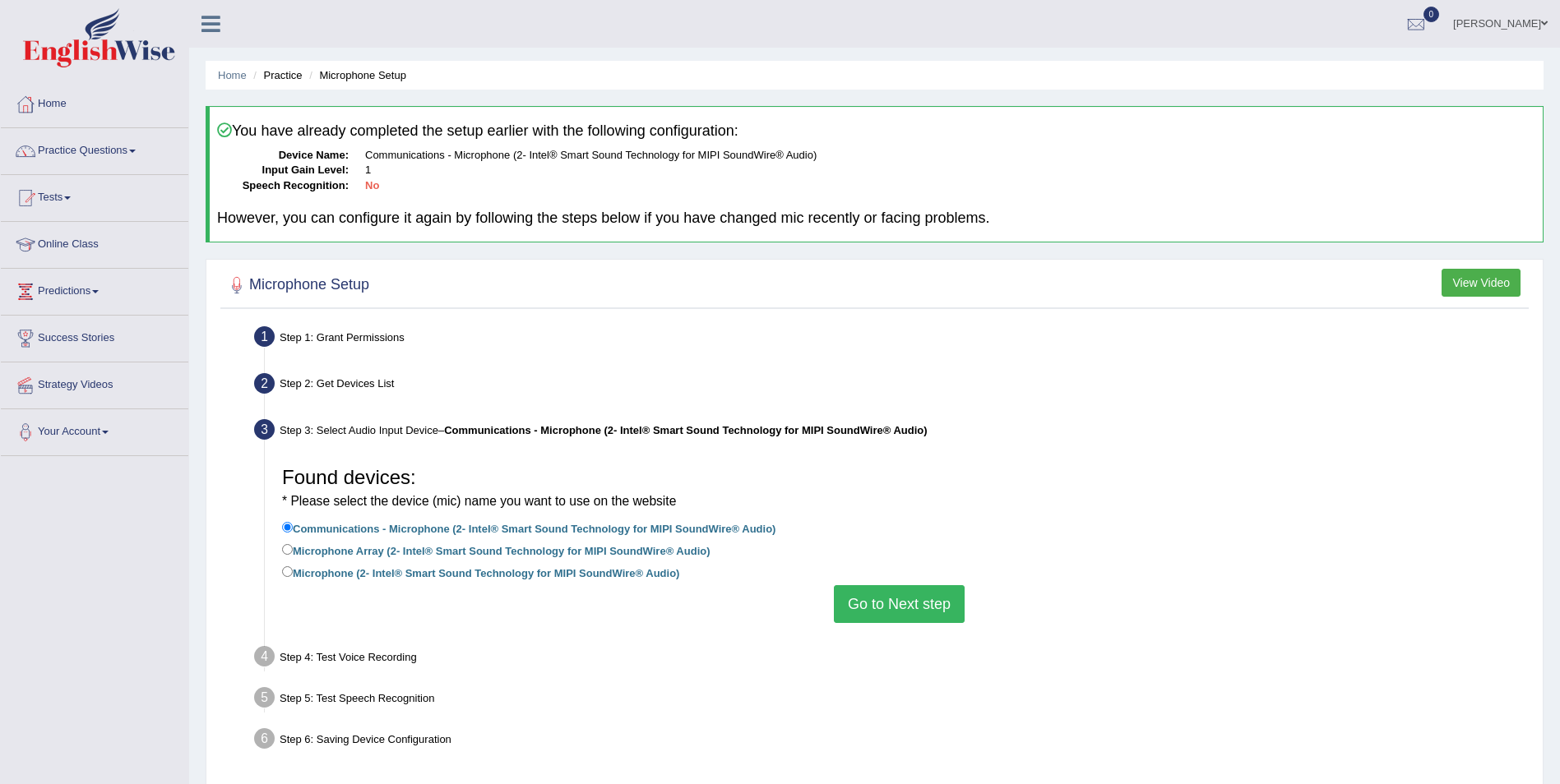
click at [891, 600] on button "Go to Next step" at bounding box center [900, 605] width 131 height 38
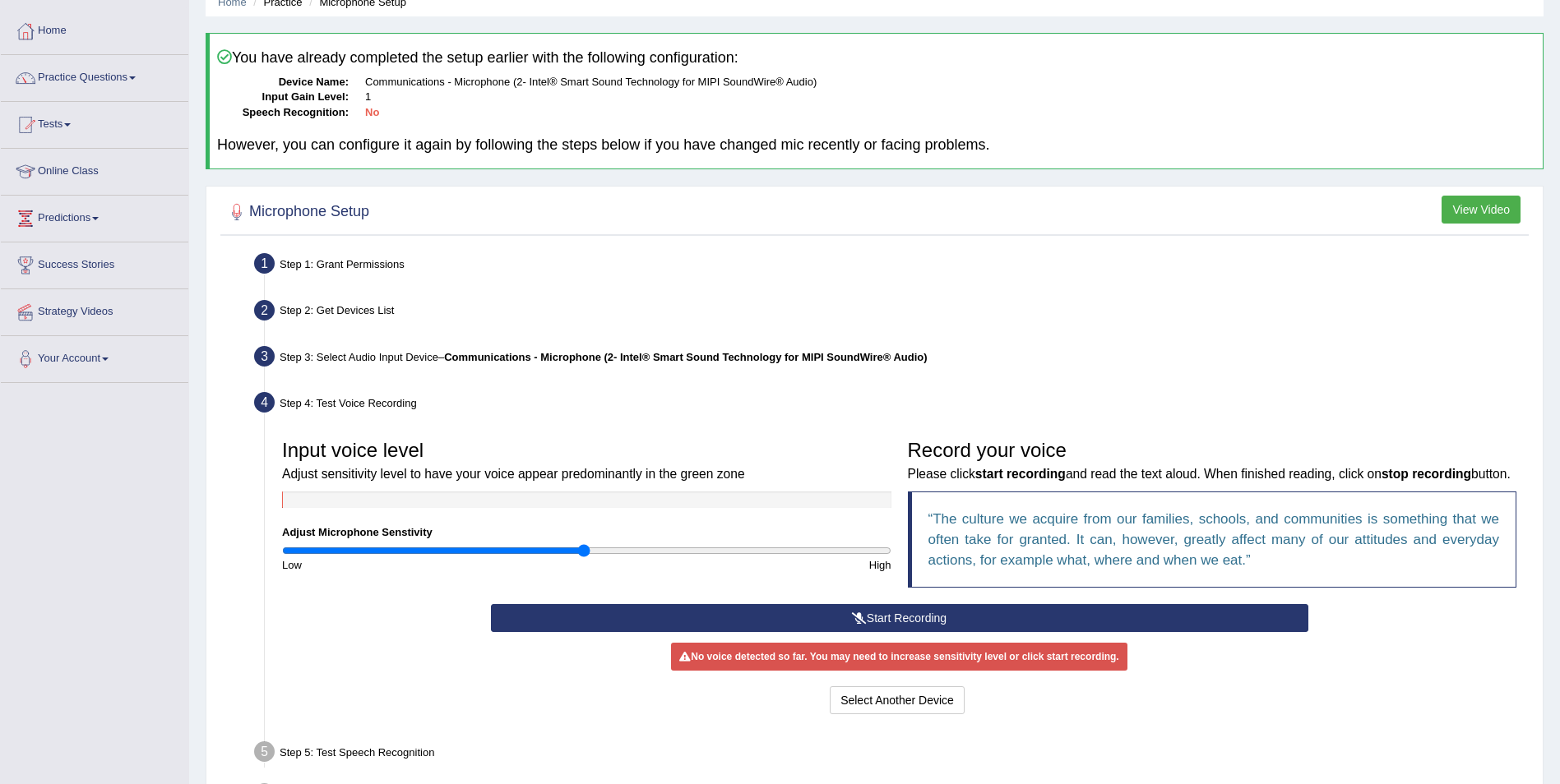
scroll to position [164, 0]
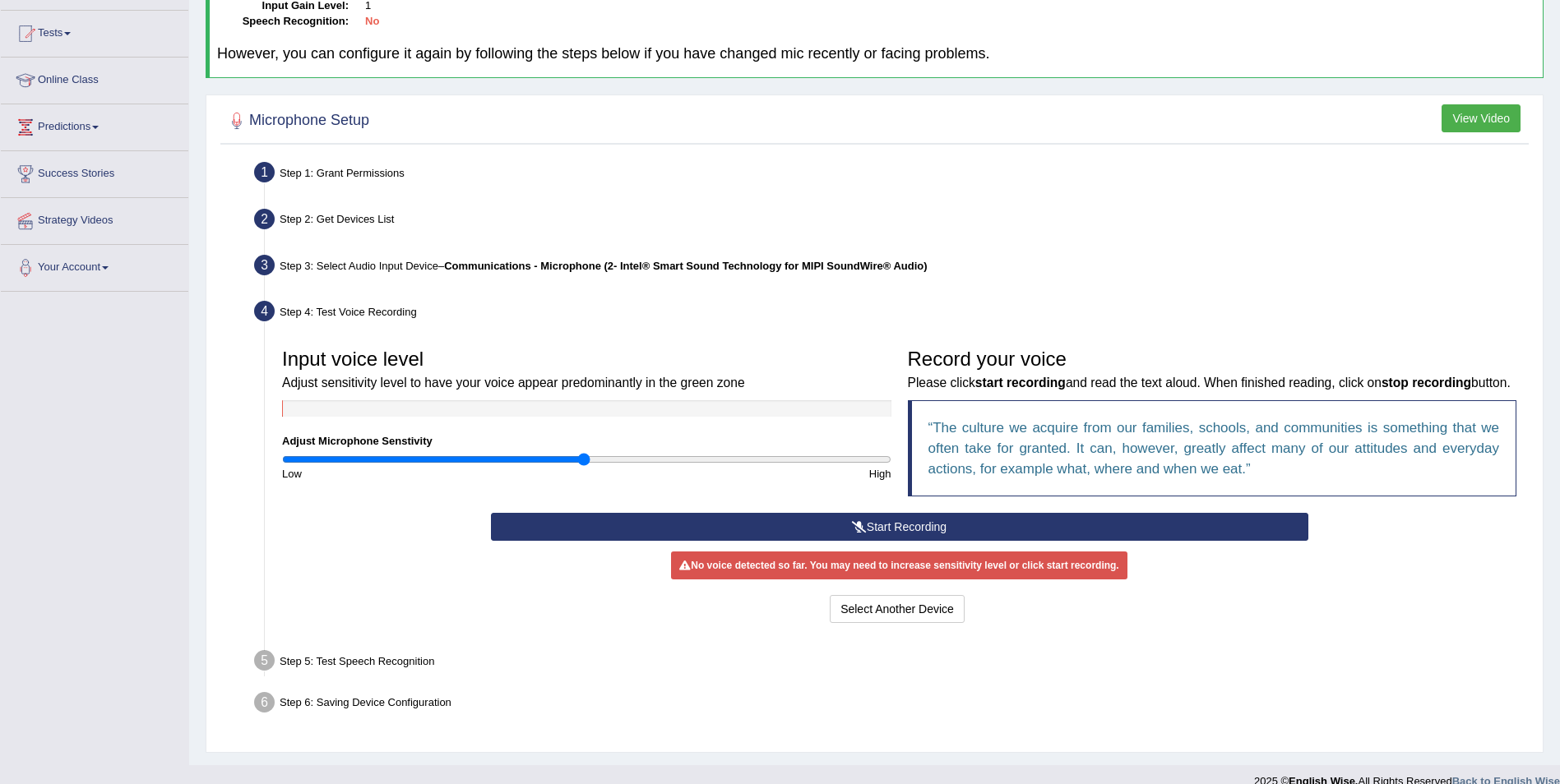
click at [878, 524] on button "Start Recording" at bounding box center [900, 526] width 817 height 27
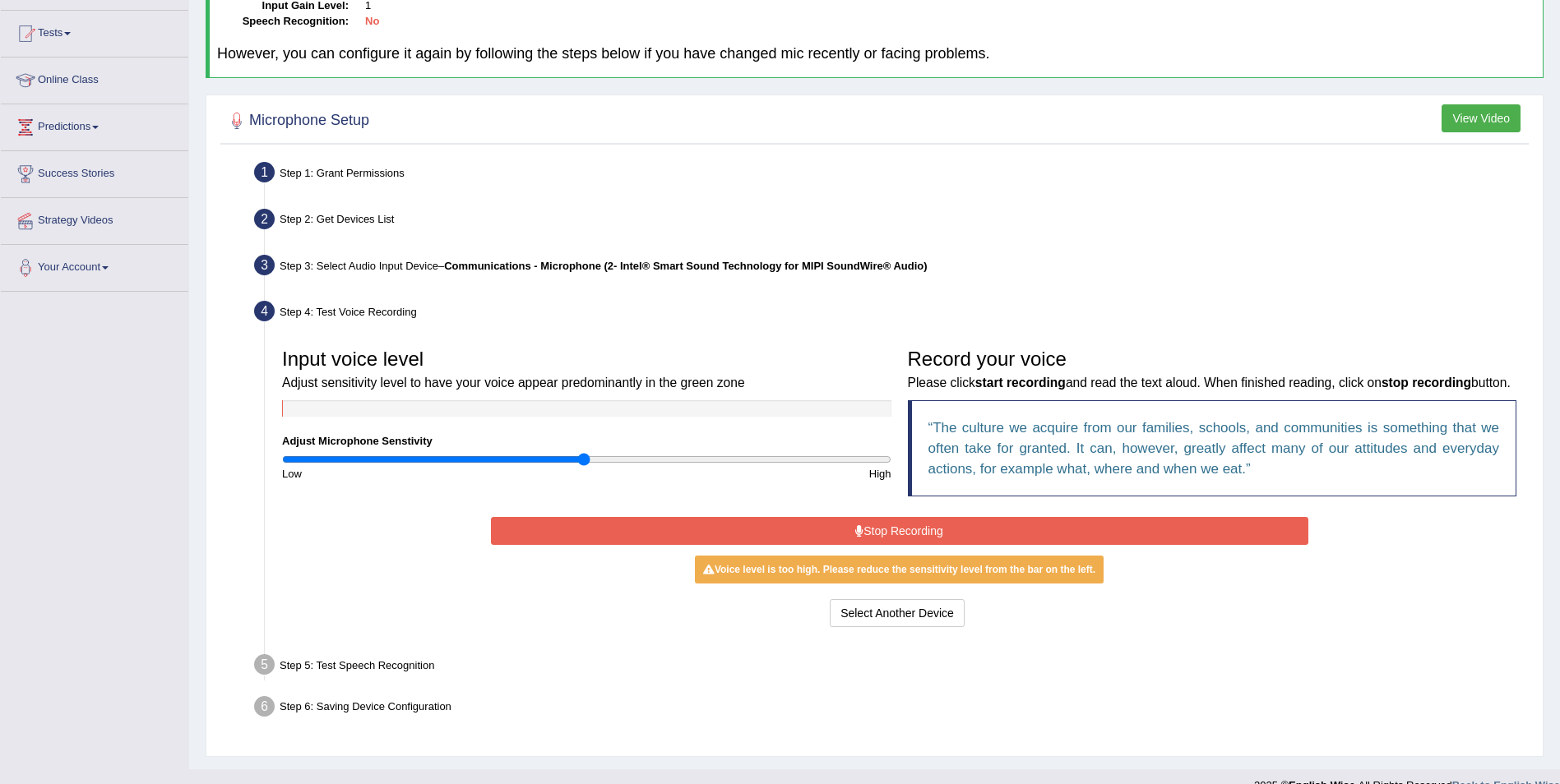
click at [877, 529] on button "Stop Recording" at bounding box center [900, 531] width 817 height 27
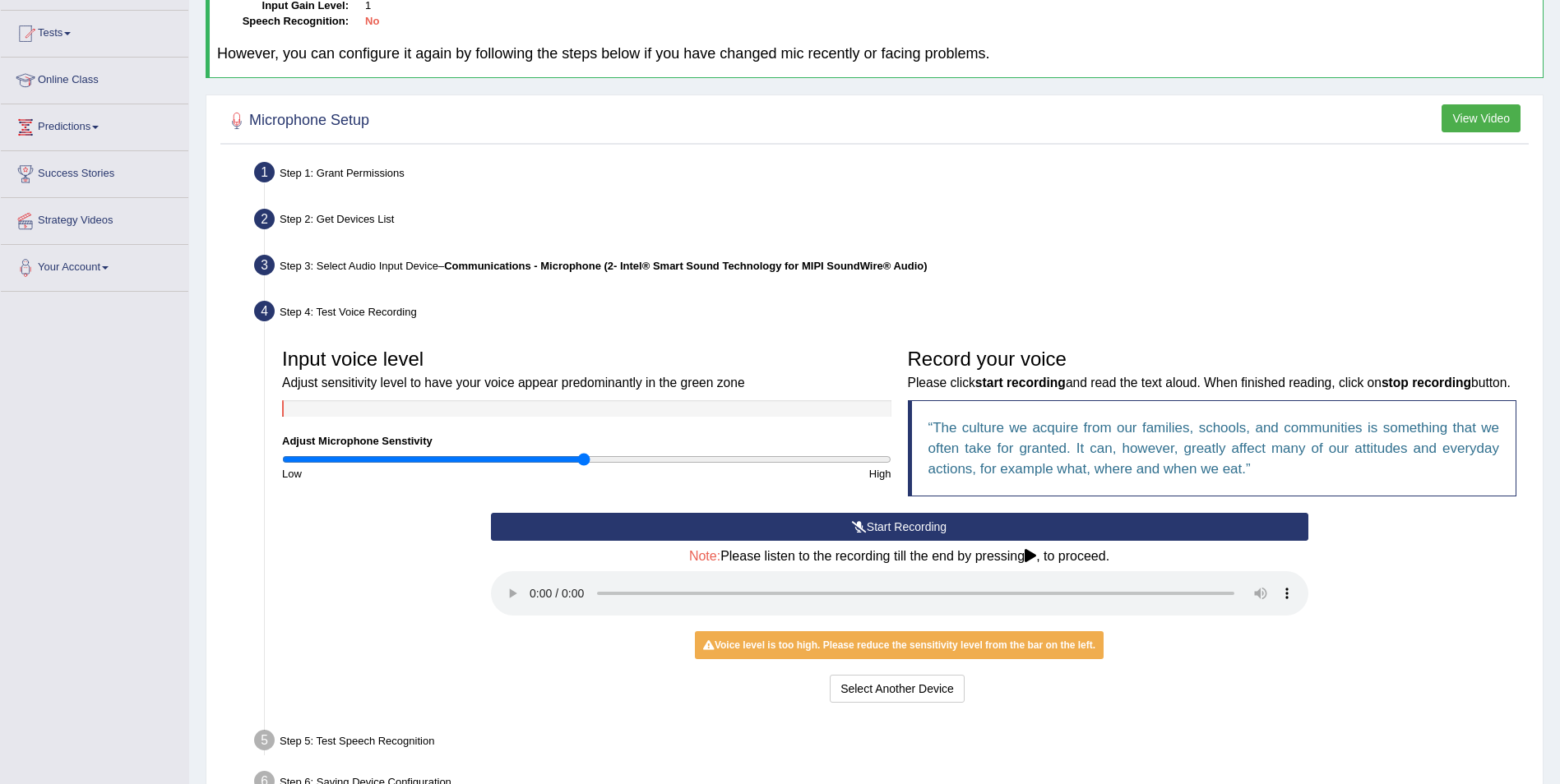
click at [891, 527] on button "Start Recording" at bounding box center [900, 526] width 817 height 27
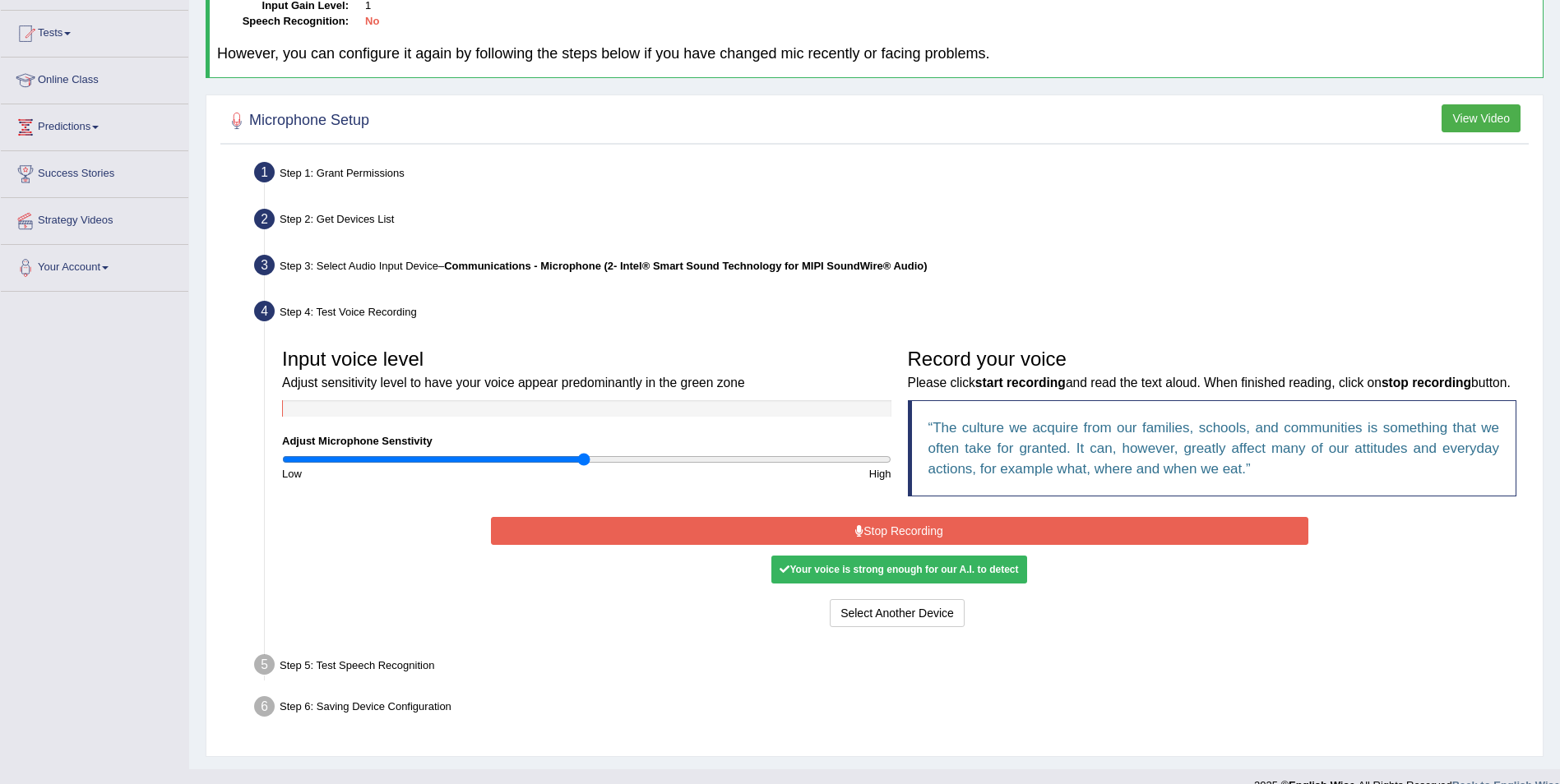
click at [892, 573] on div "Your voice is strong enough for our A.I. to detect" at bounding box center [899, 569] width 255 height 27
click at [797, 569] on div "Your voice is strong enough for our A.I. to detect" at bounding box center [899, 569] width 255 height 27
click at [862, 612] on button "Select Another Device" at bounding box center [897, 612] width 135 height 27
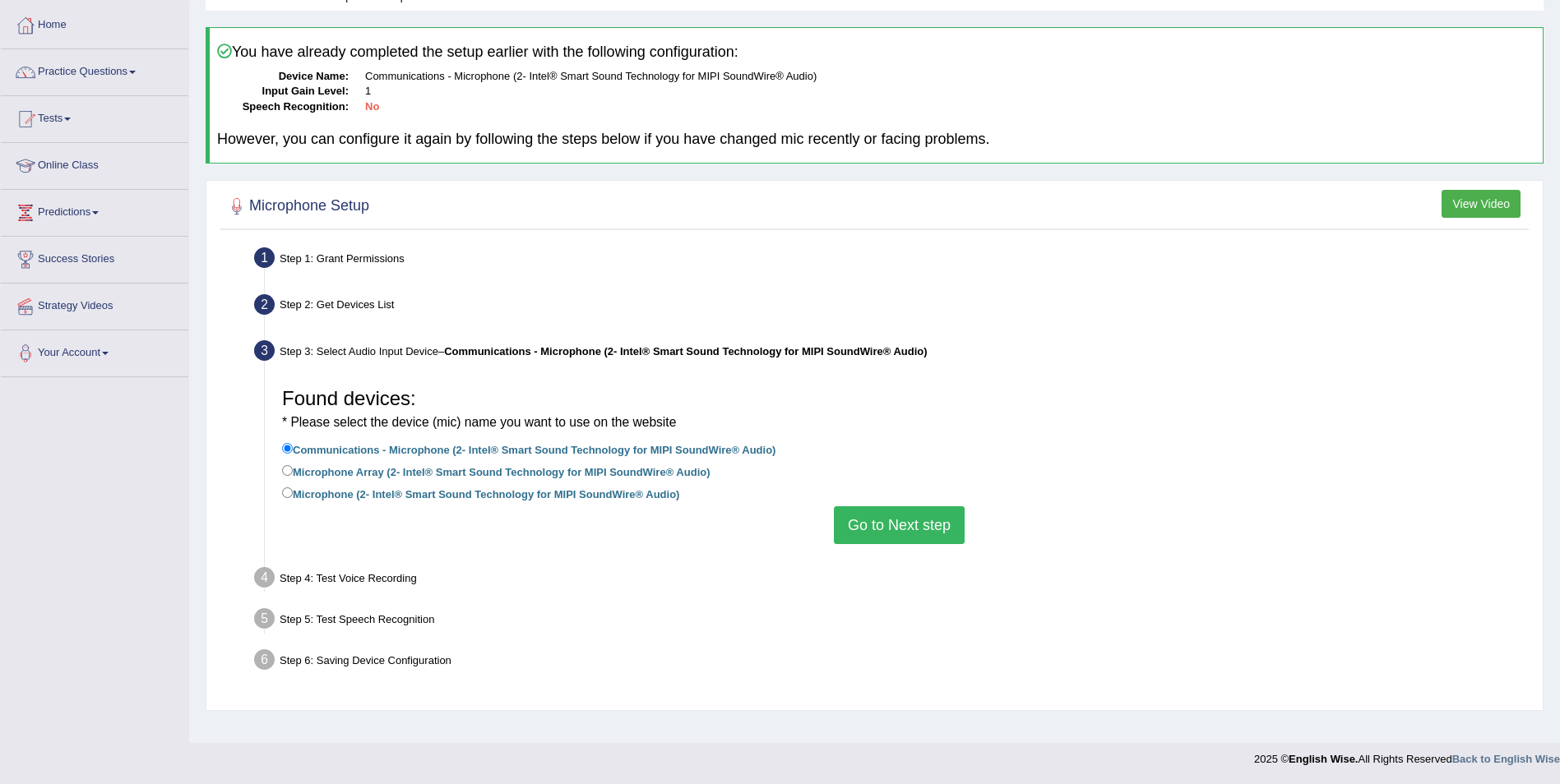
scroll to position [79, 0]
